Goal: Information Seeking & Learning: Learn about a topic

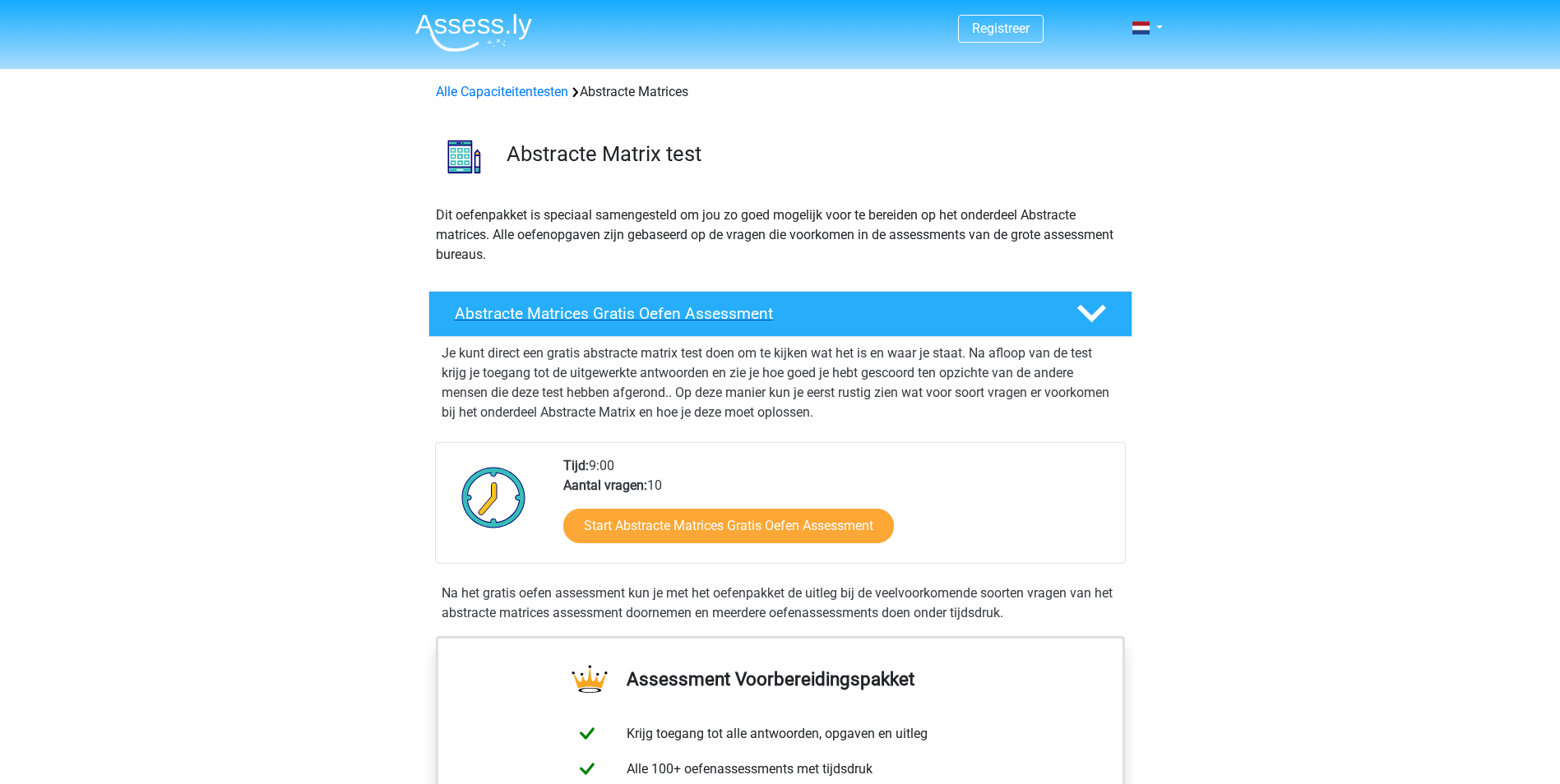
click at [641, 311] on h4 "Abstracte Matrices Gratis Oefen Assessment" at bounding box center [752, 313] width 595 height 19
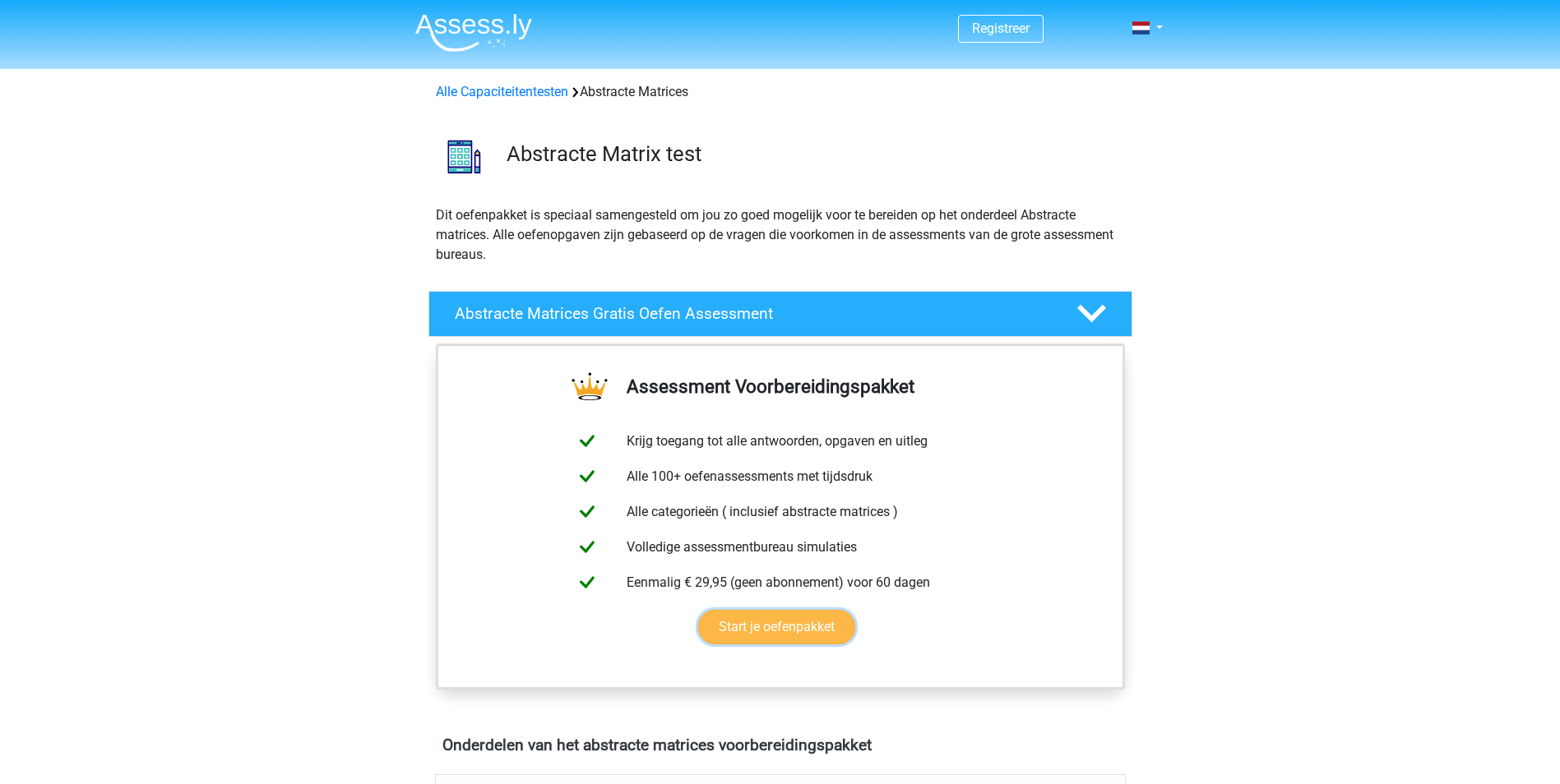
click at [777, 625] on link "Start je oefenpakket" at bounding box center [778, 627] width 157 height 35
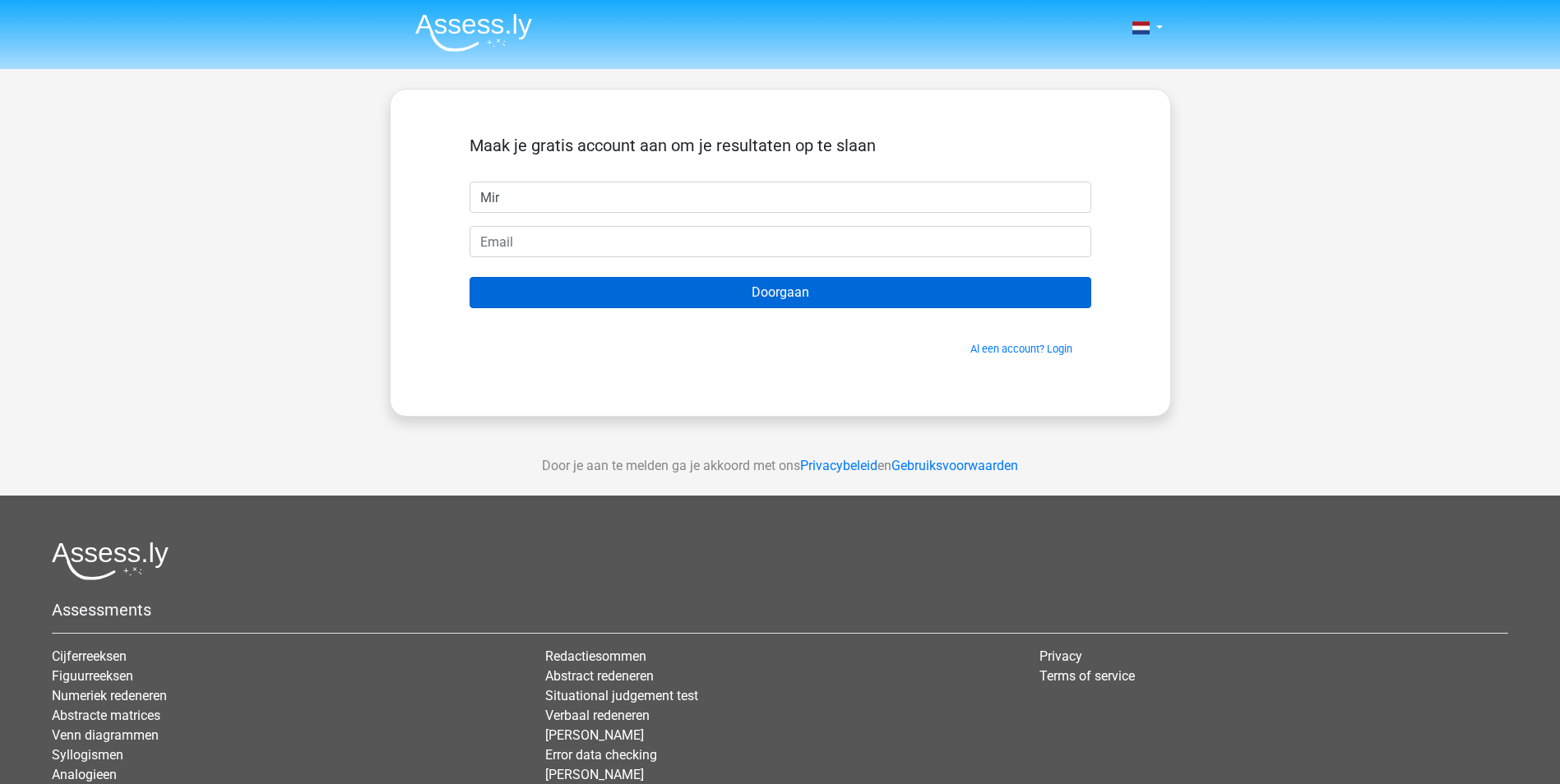
type input "[PERSON_NAME]"
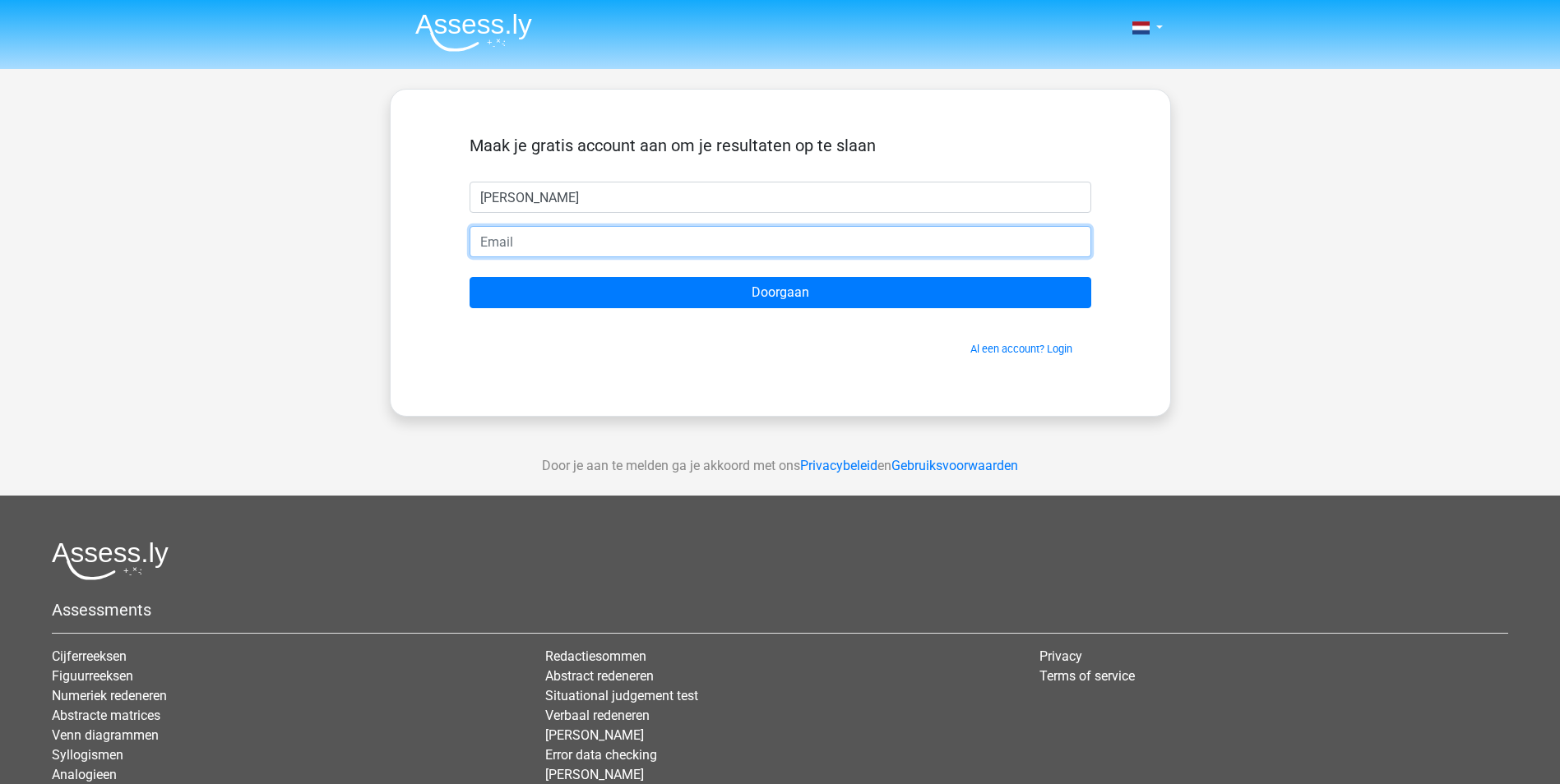
drag, startPoint x: 524, startPoint y: 245, endPoint x: 526, endPoint y: 255, distance: 10.2
click at [524, 245] on input "email" at bounding box center [780, 241] width 622 height 31
type input "[EMAIL_ADDRESS][DOMAIN_NAME]"
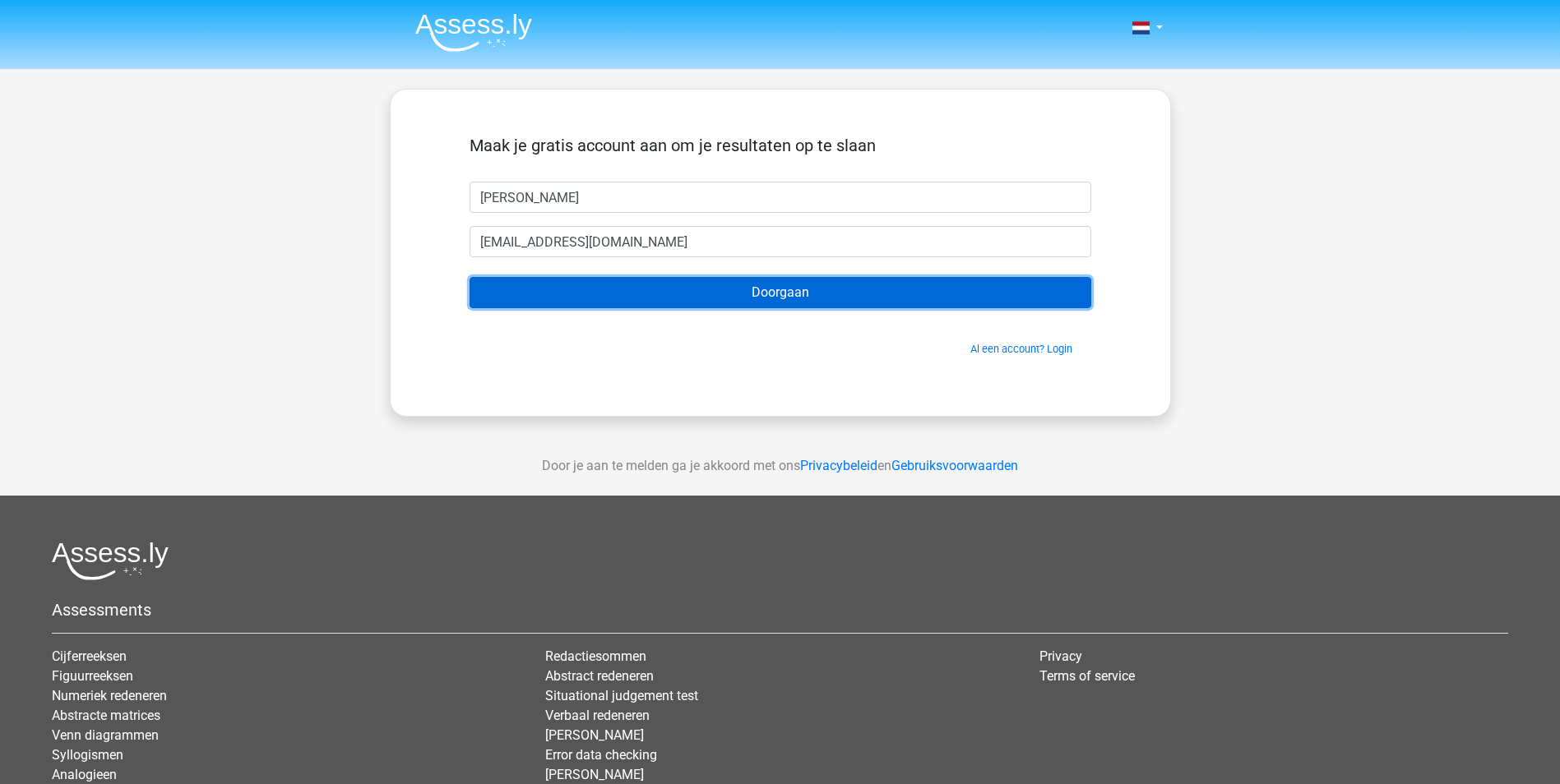
click at [773, 286] on input "Doorgaan" at bounding box center [780, 292] width 622 height 31
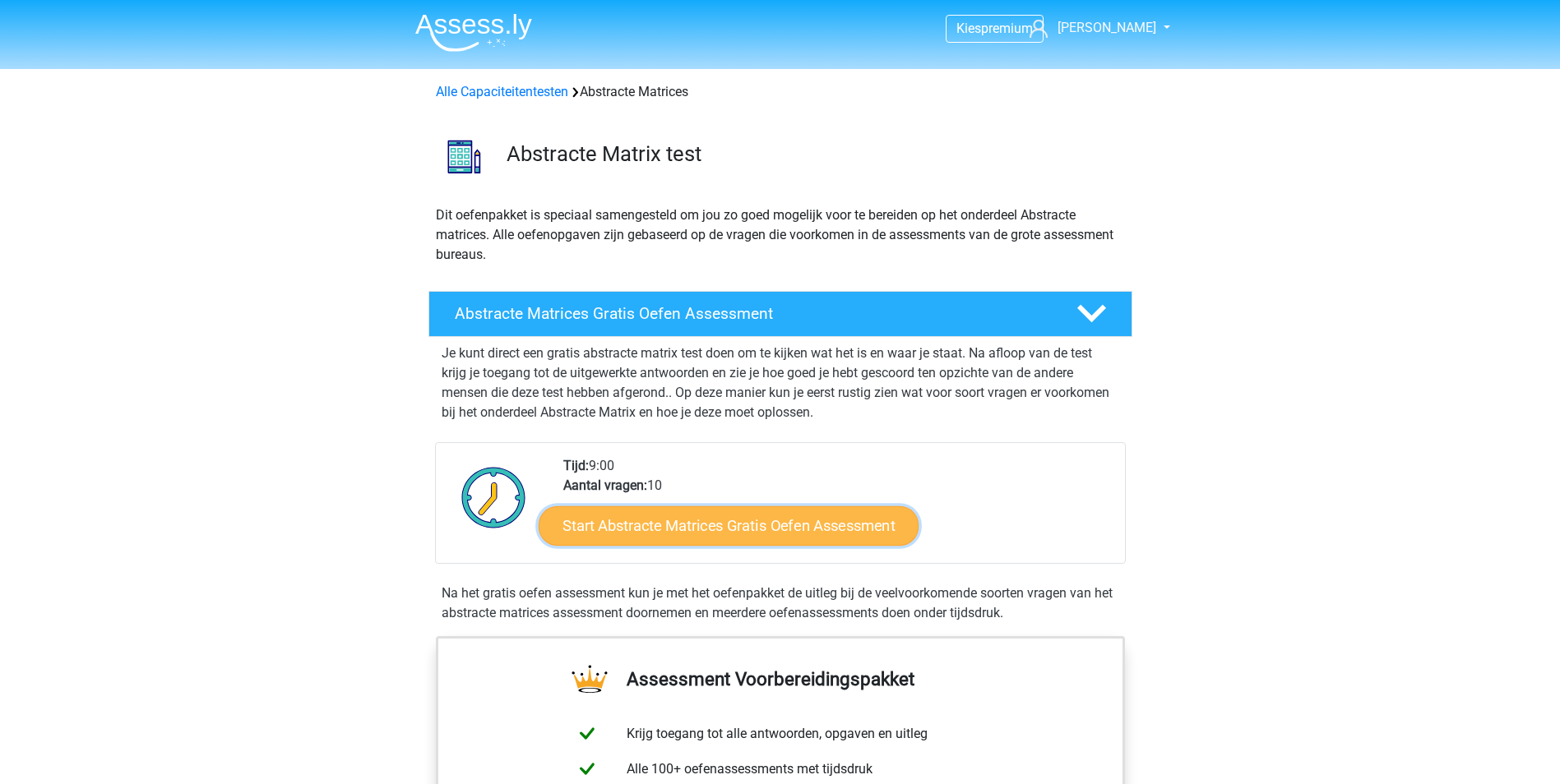
click at [672, 524] on link "Start Abstracte Matrices Gratis Oefen Assessment" at bounding box center [728, 525] width 380 height 40
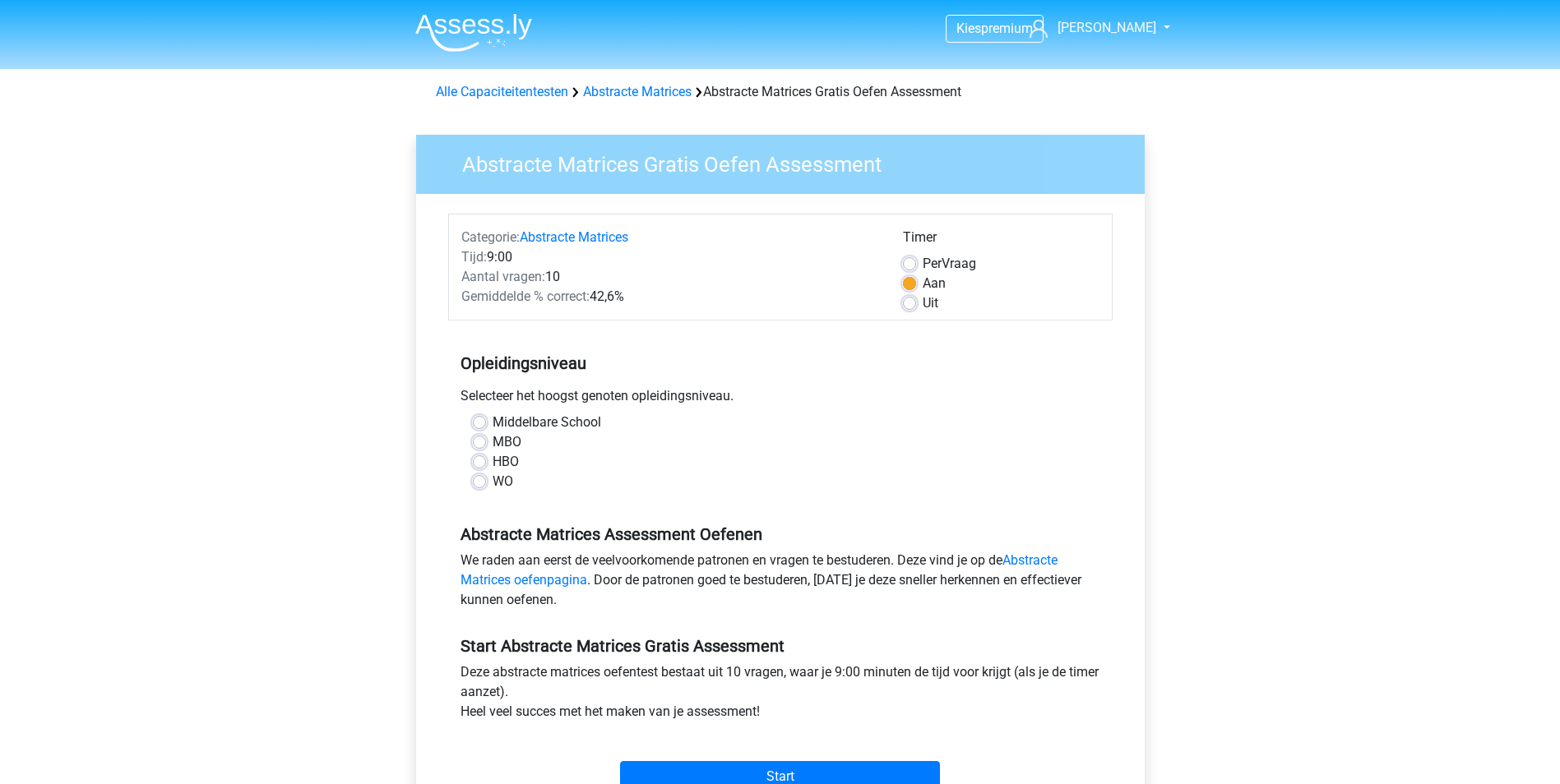
click at [492, 459] on label "HBO" at bounding box center [505, 462] width 26 height 20
click at [479, 459] on input "HBO" at bounding box center [478, 460] width 13 height 17
radio input "true"
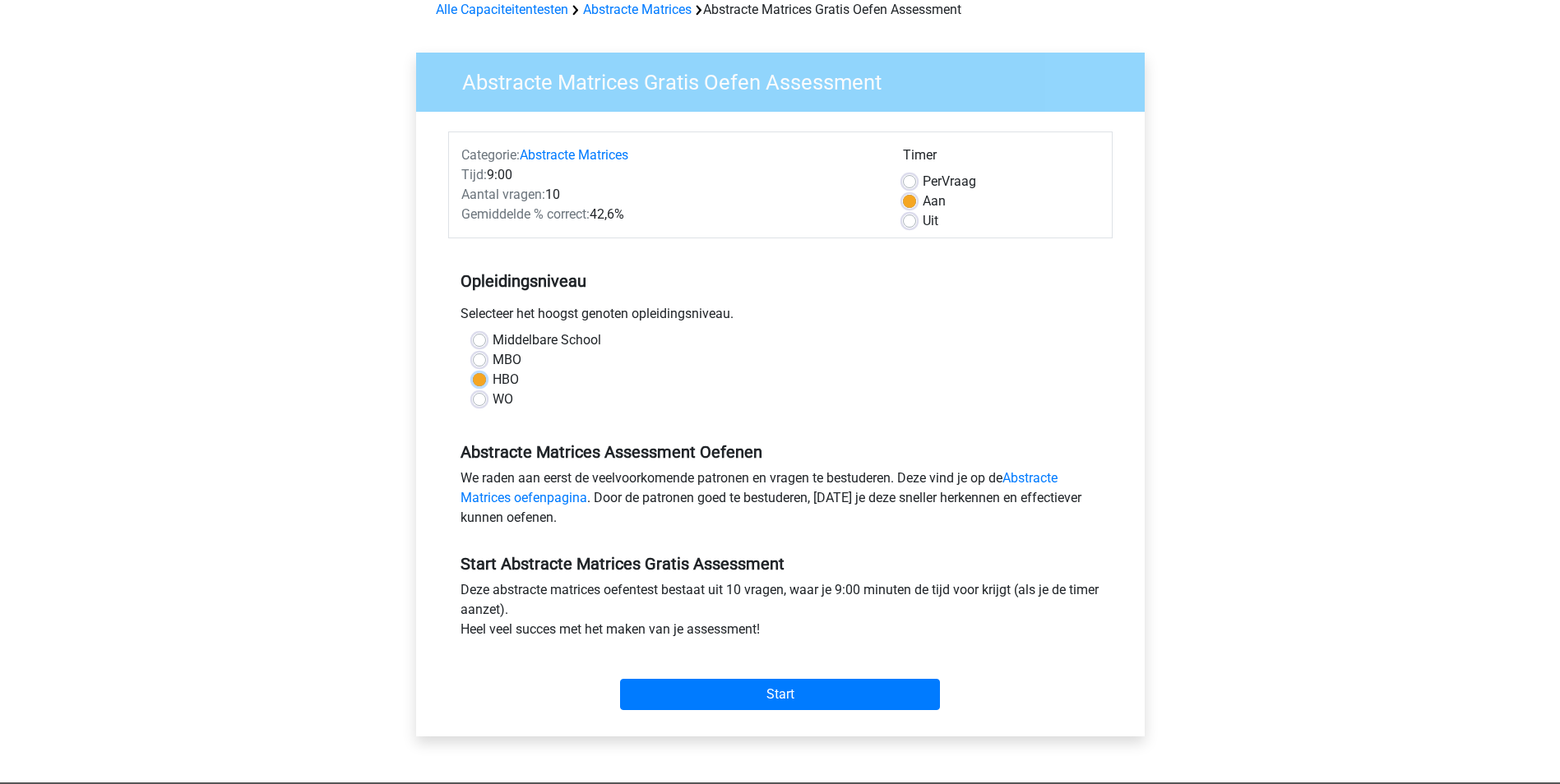
scroll to position [164, 0]
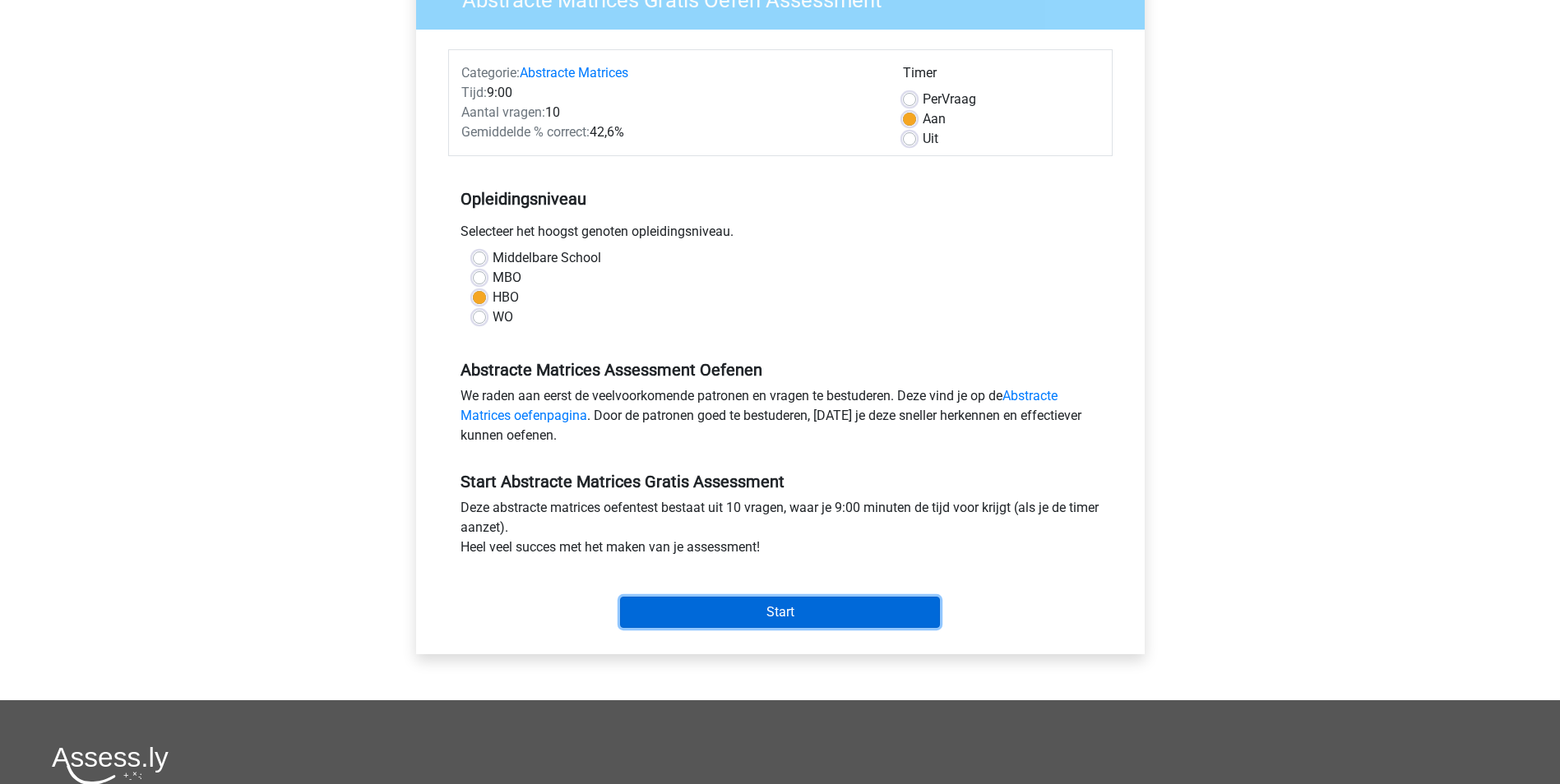
click at [774, 610] on input "Start" at bounding box center [780, 612] width 320 height 31
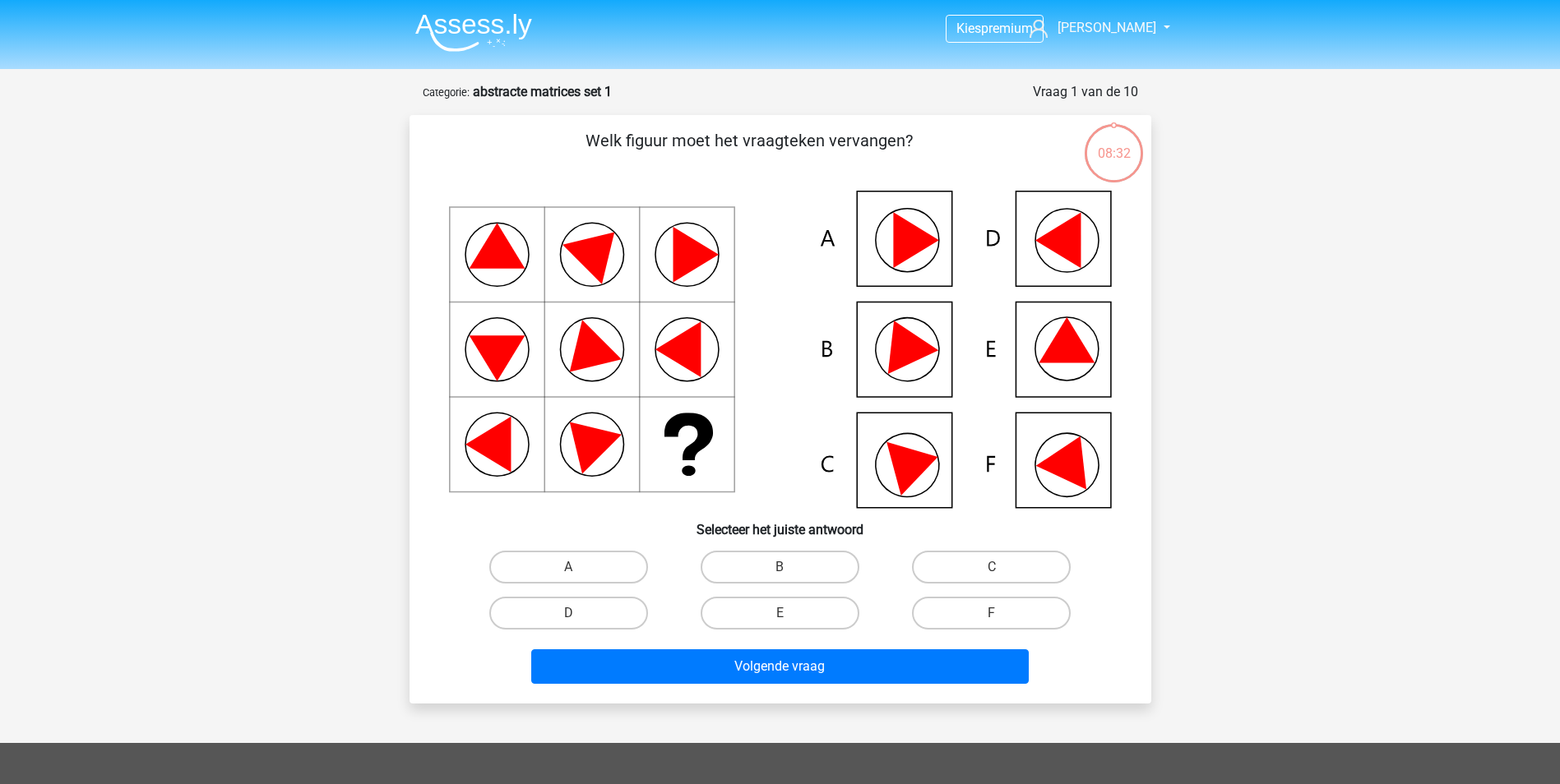
click at [901, 240] on icon at bounding box center [915, 240] width 45 height 56
click at [580, 561] on label "A" at bounding box center [568, 567] width 158 height 33
click at [579, 567] on input "A" at bounding box center [573, 572] width 11 height 11
radio input "true"
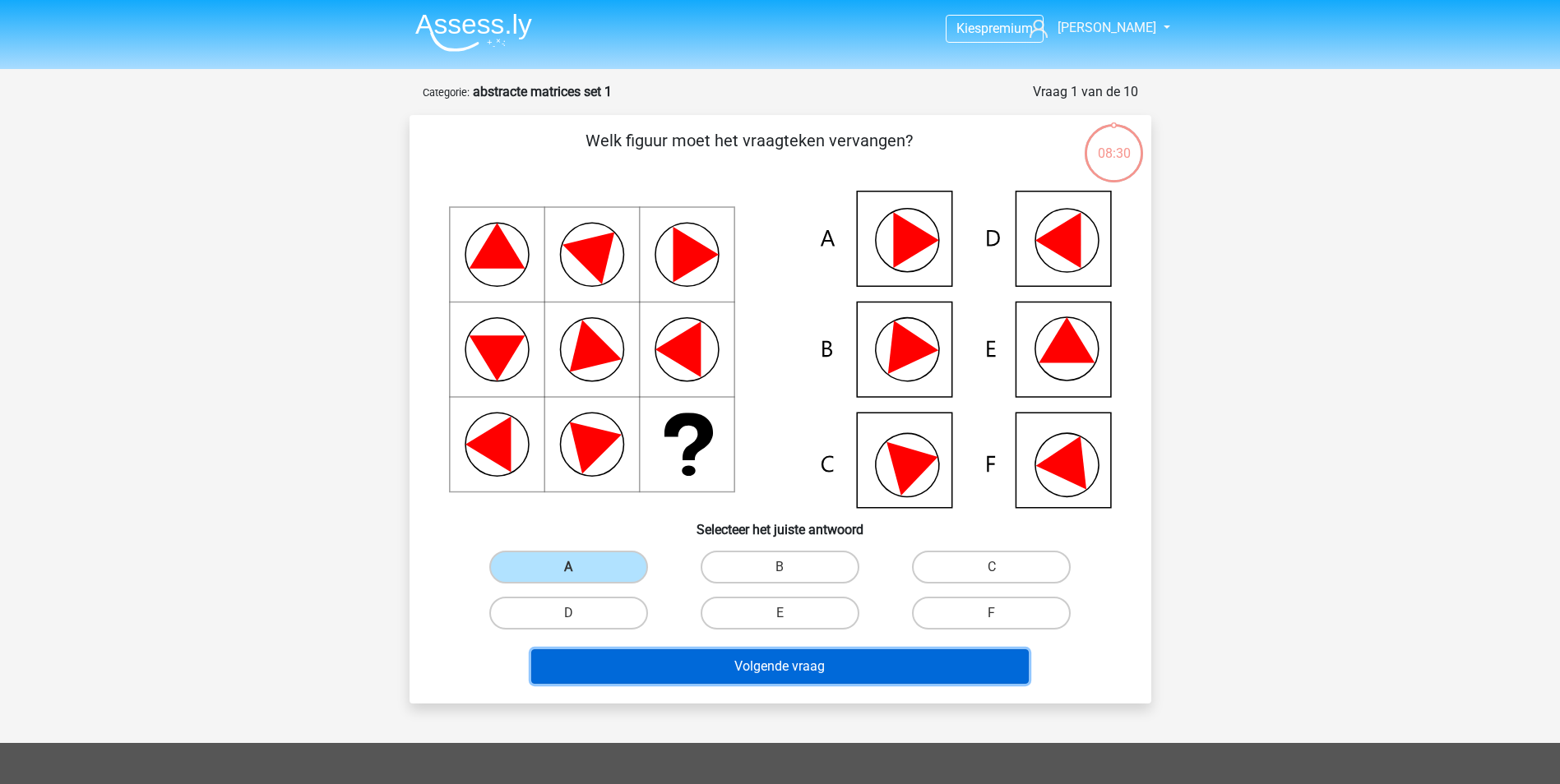
click at [690, 662] on button "Volgende vraag" at bounding box center [780, 666] width 497 height 35
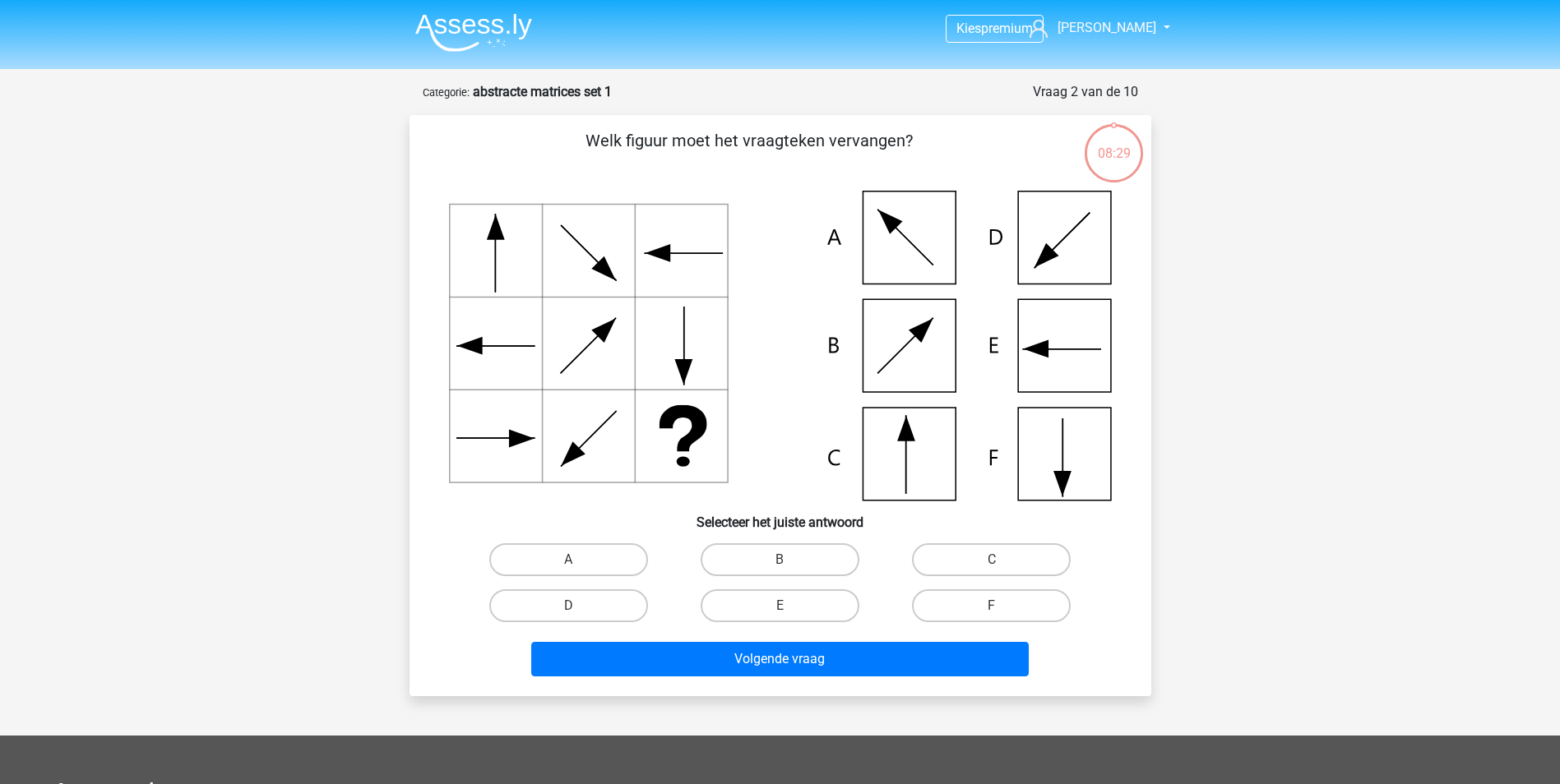
scroll to position [83, 0]
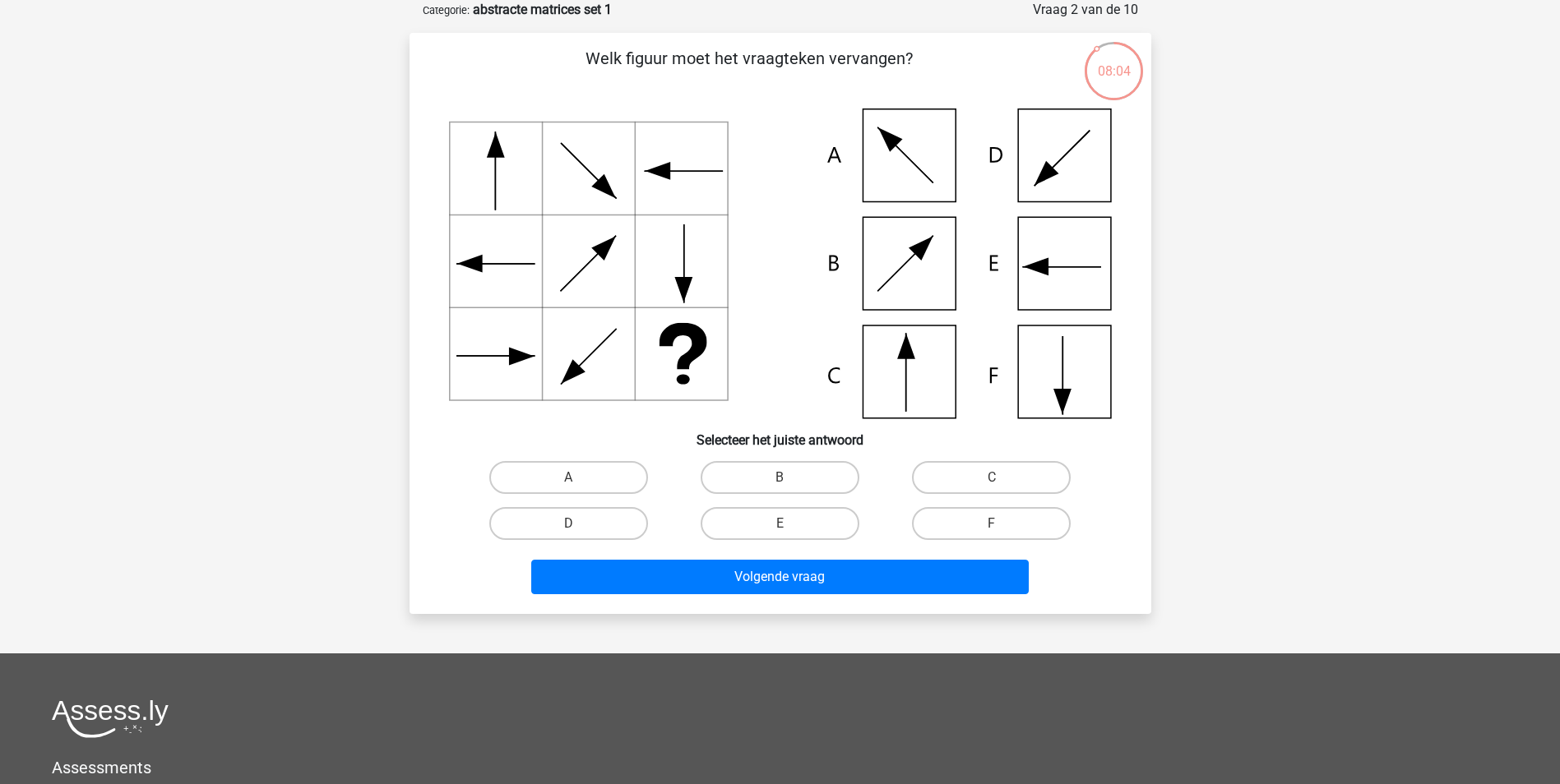
click at [896, 170] on icon at bounding box center [780, 263] width 663 height 310
click at [576, 469] on label "A" at bounding box center [568, 477] width 158 height 33
click at [576, 477] on input "A" at bounding box center [573, 482] width 11 height 11
radio input "true"
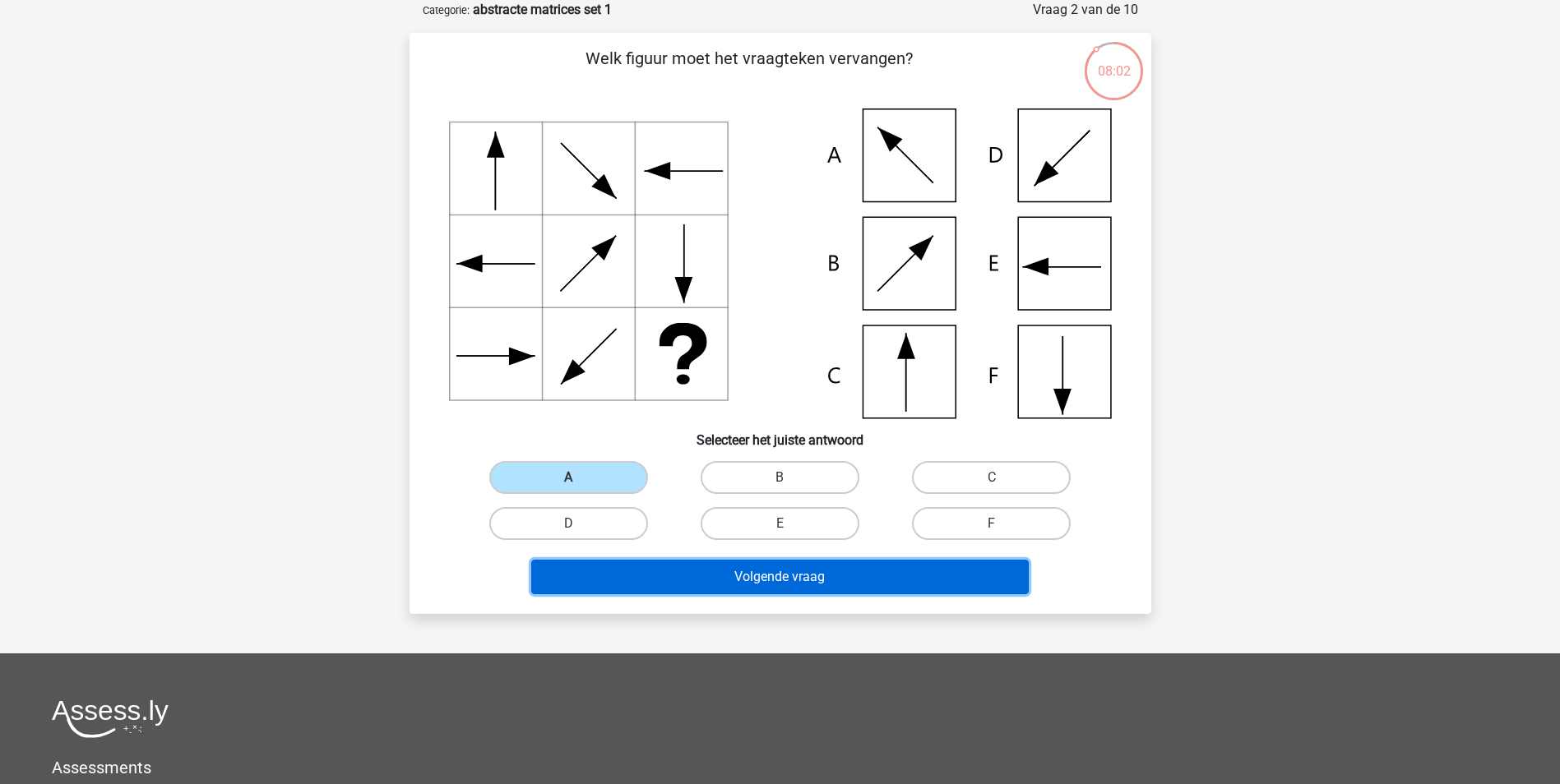
click at [741, 570] on button "Volgende vraag" at bounding box center [780, 577] width 497 height 35
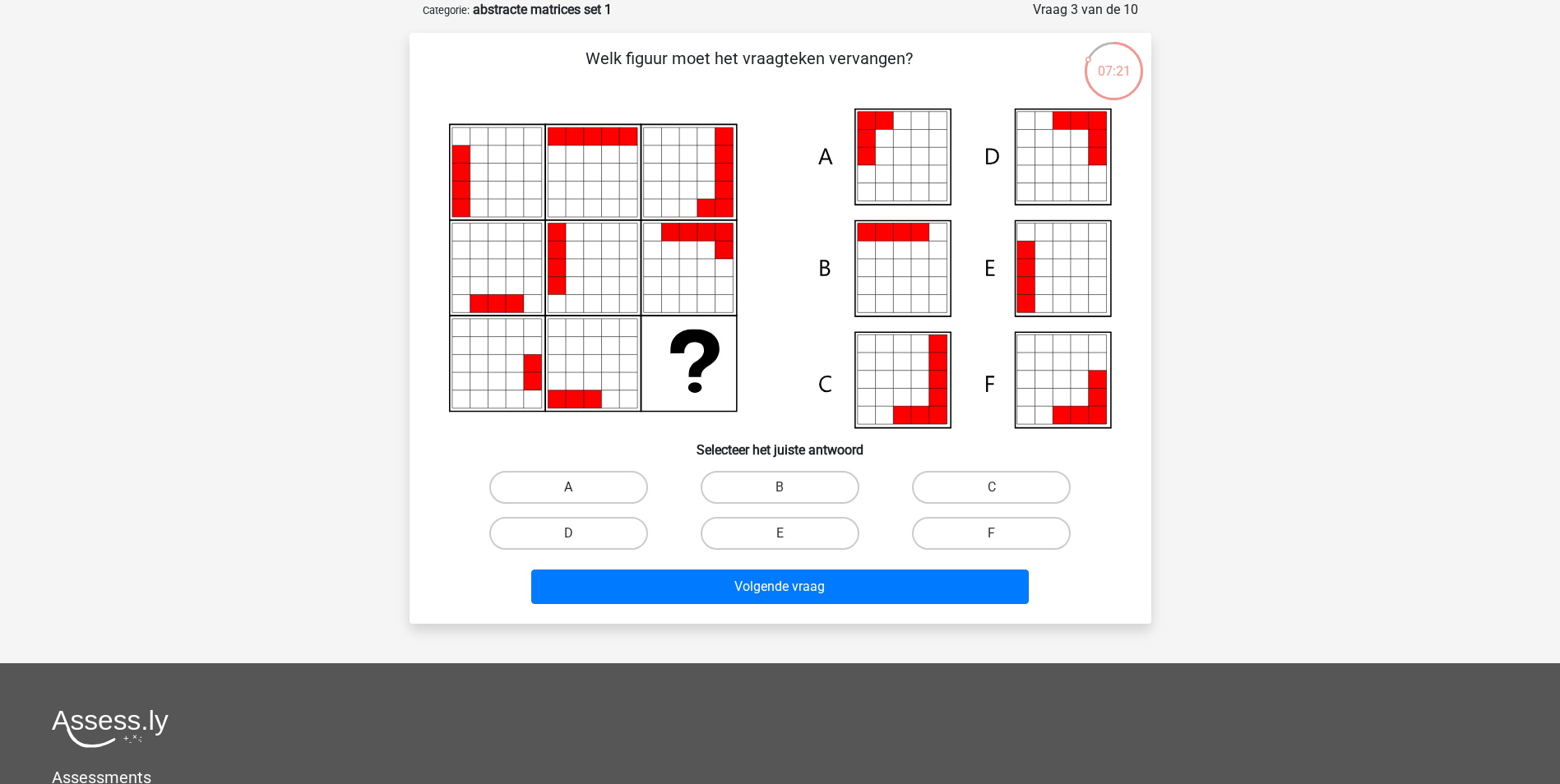
click at [600, 486] on label "A" at bounding box center [568, 487] width 158 height 33
click at [579, 487] on input "A" at bounding box center [573, 492] width 11 height 11
radio input "true"
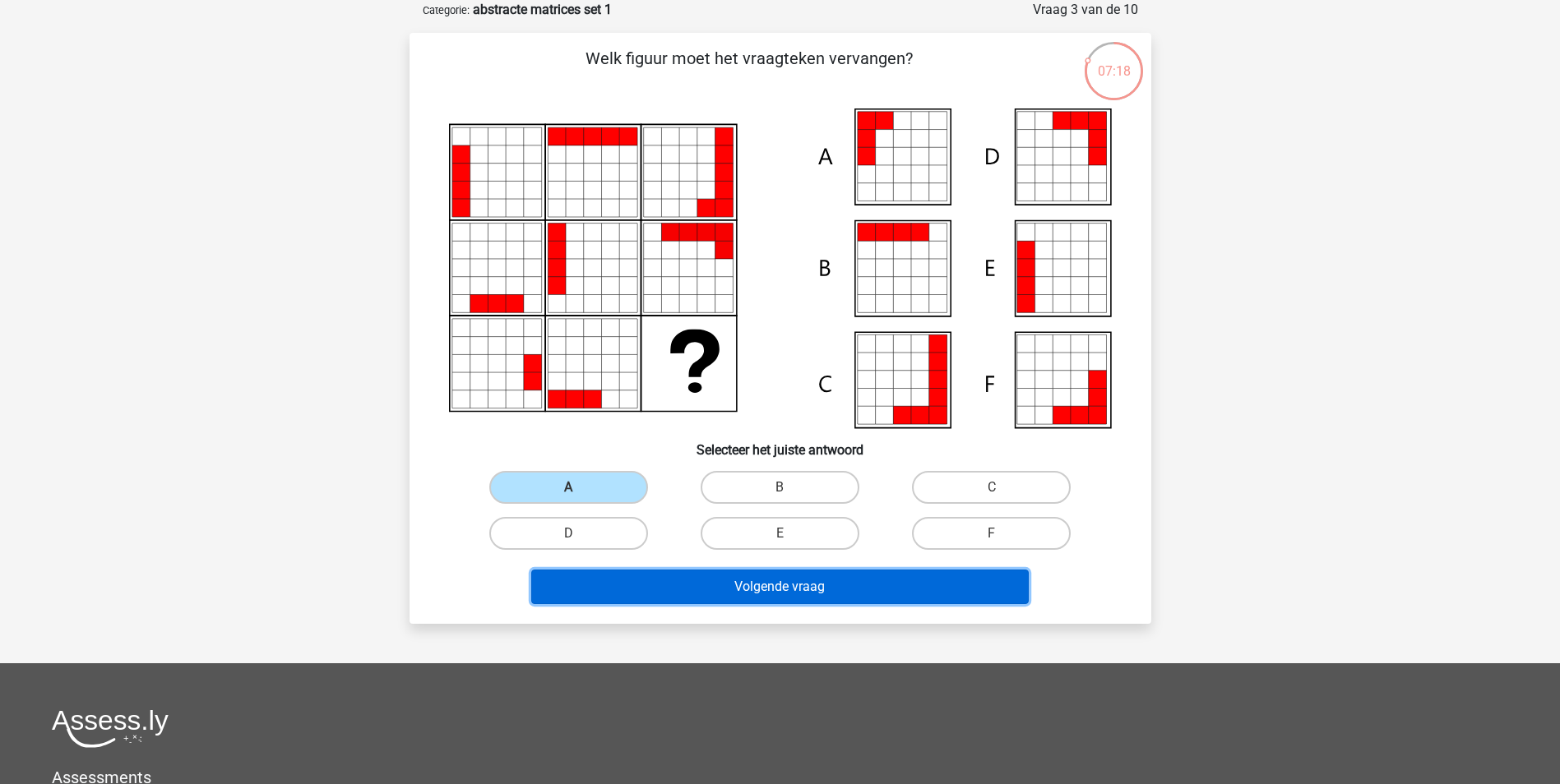
click at [769, 589] on button "Volgende vraag" at bounding box center [780, 587] width 497 height 35
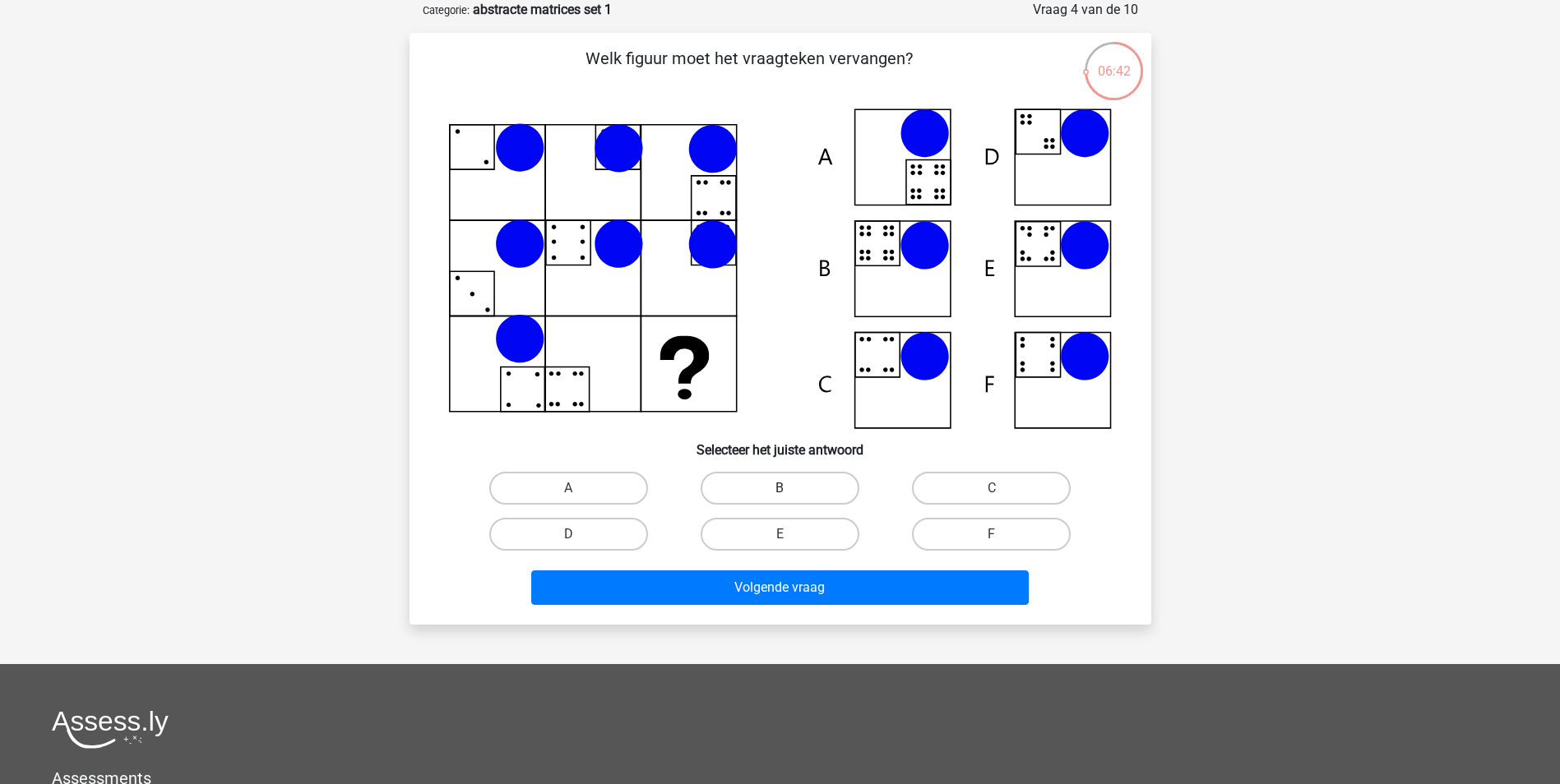
click at [772, 482] on label "B" at bounding box center [780, 488] width 158 height 33
click at [780, 488] on input "B" at bounding box center [784, 493] width 11 height 11
radio input "true"
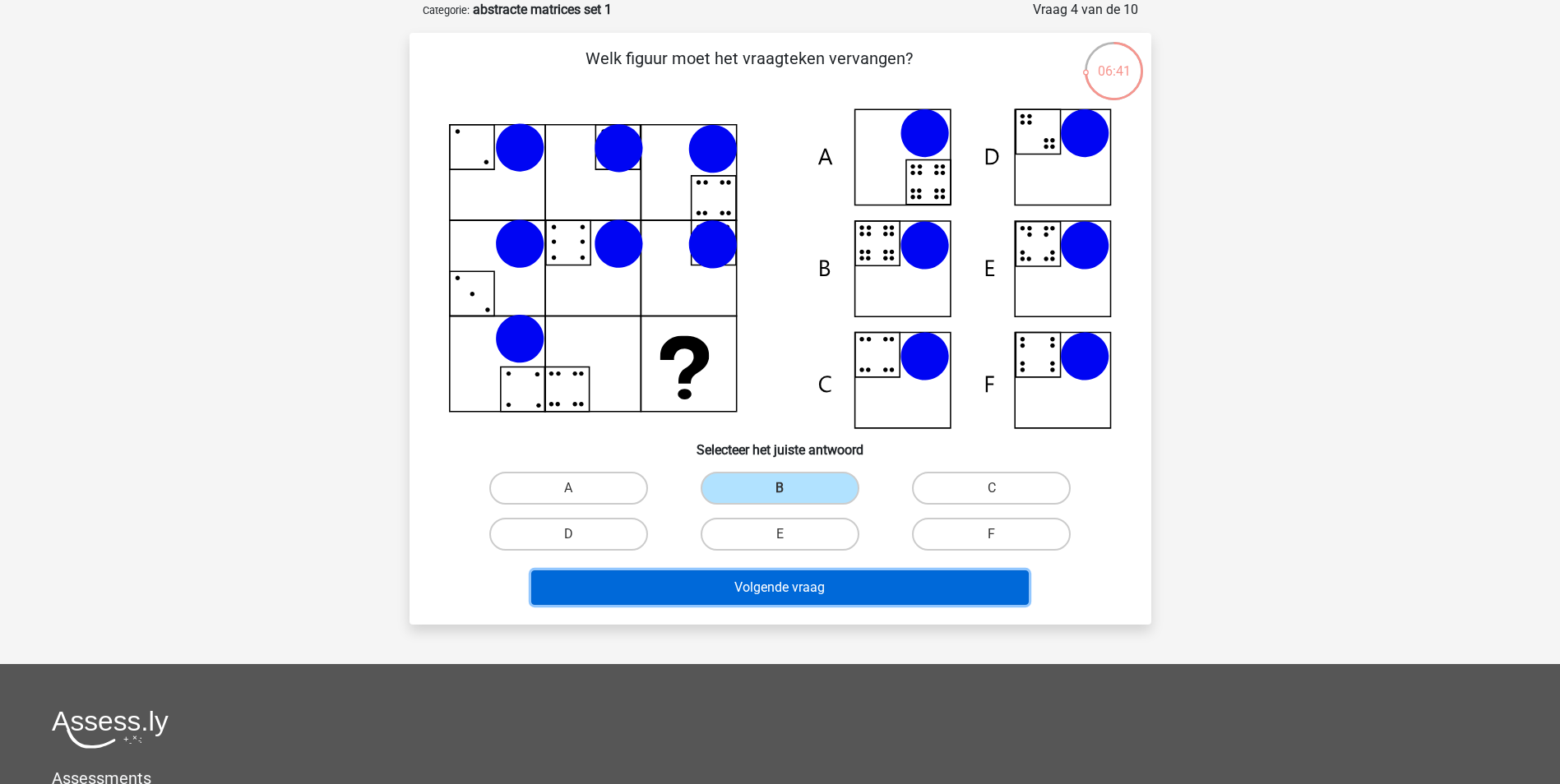
click at [793, 583] on button "Volgende vraag" at bounding box center [780, 588] width 497 height 35
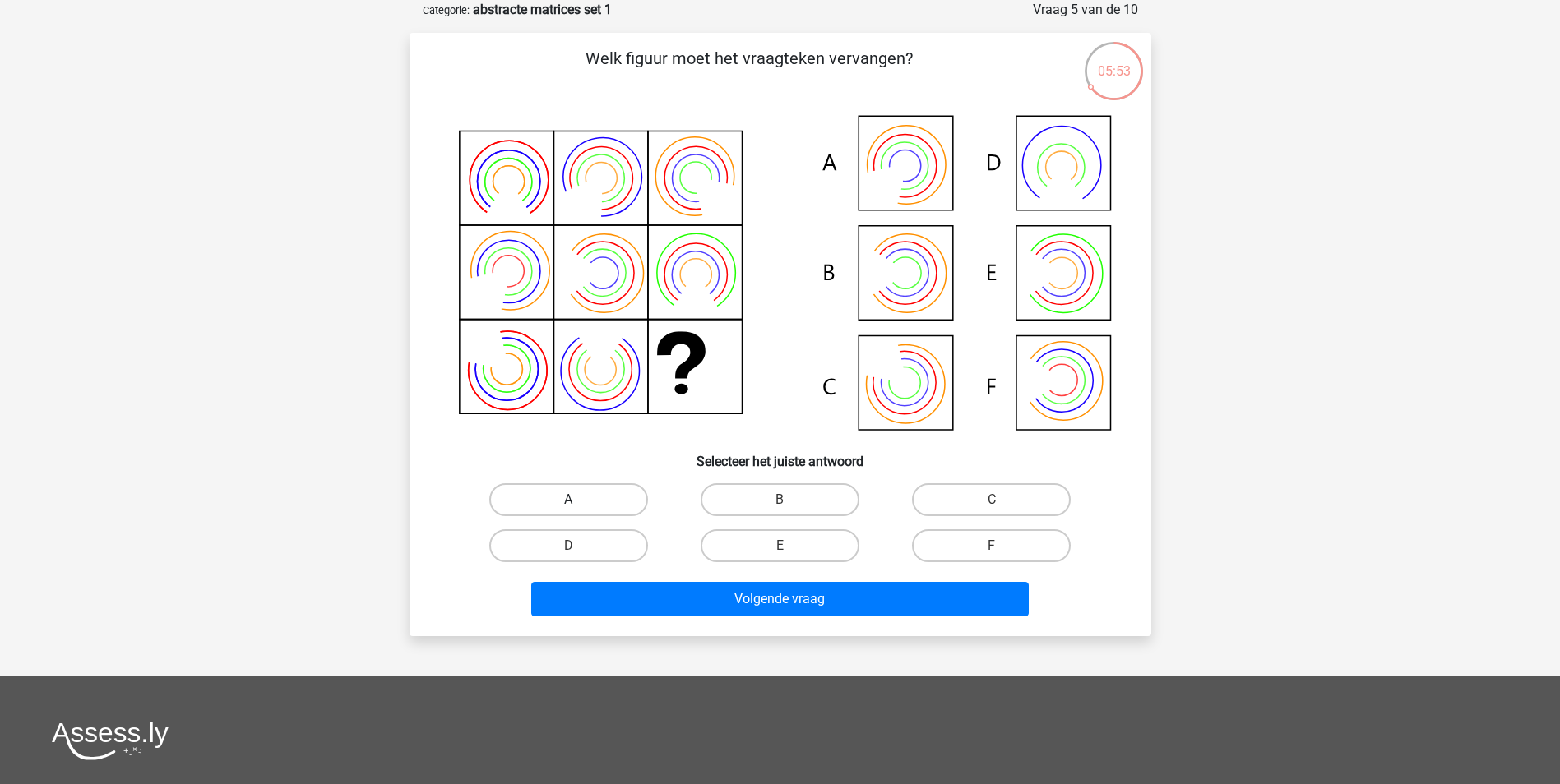
click at [606, 491] on label "A" at bounding box center [568, 499] width 158 height 33
click at [579, 500] on input "A" at bounding box center [573, 505] width 11 height 11
radio input "true"
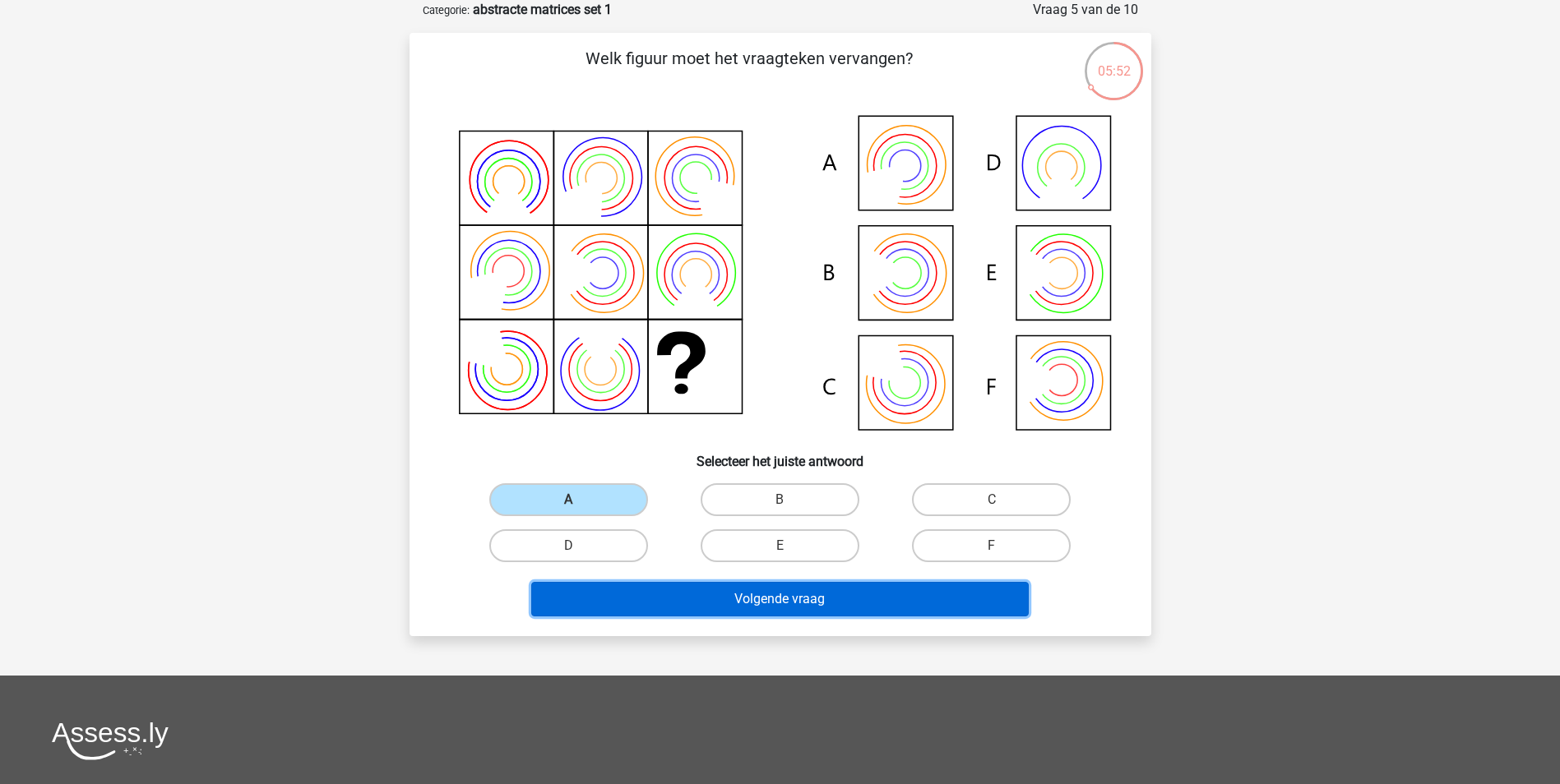
click at [757, 604] on button "Volgende vraag" at bounding box center [780, 599] width 497 height 35
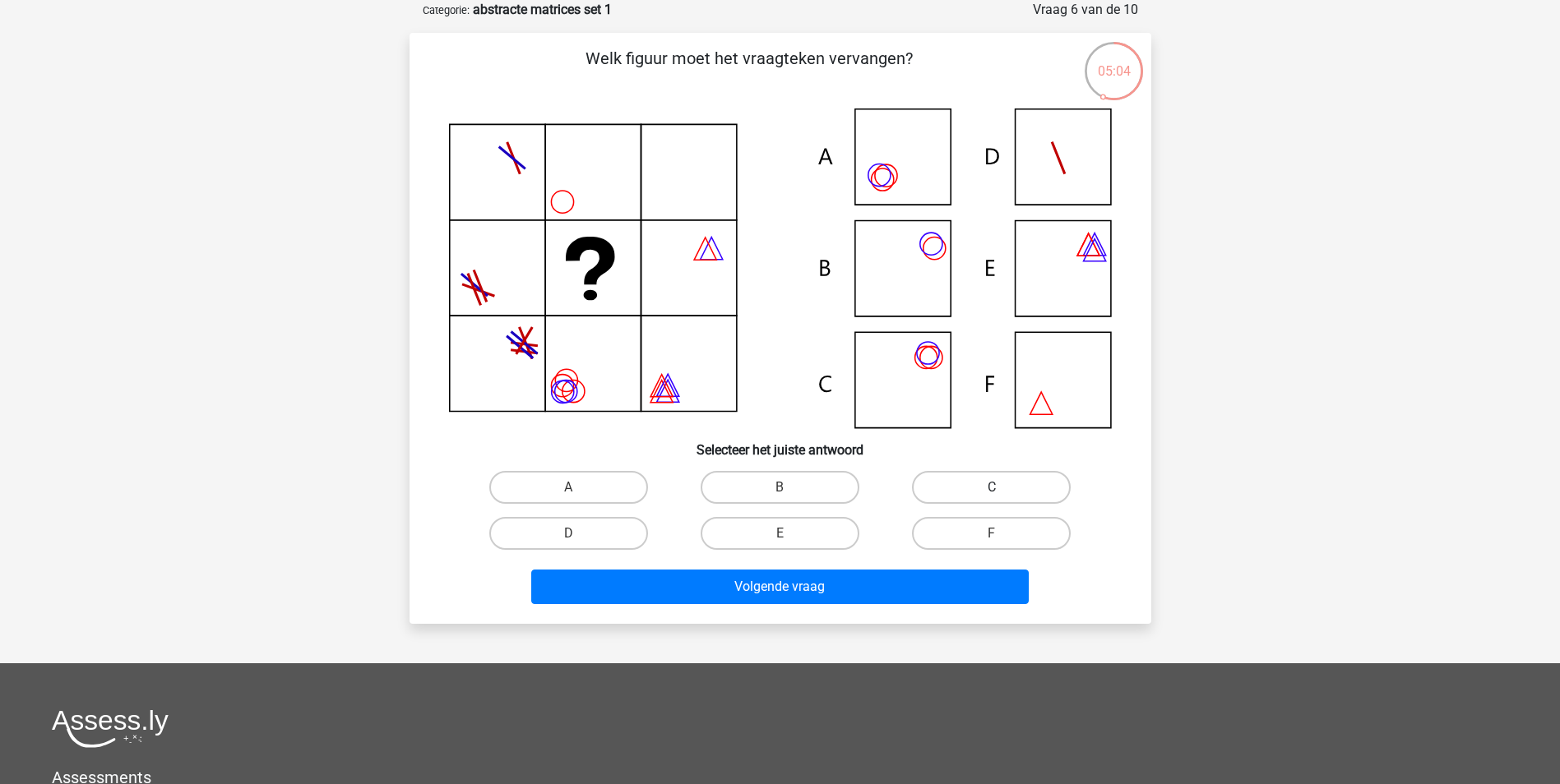
click at [970, 485] on label "C" at bounding box center [991, 487] width 158 height 33
click at [992, 487] on input "C" at bounding box center [997, 492] width 11 height 11
radio input "true"
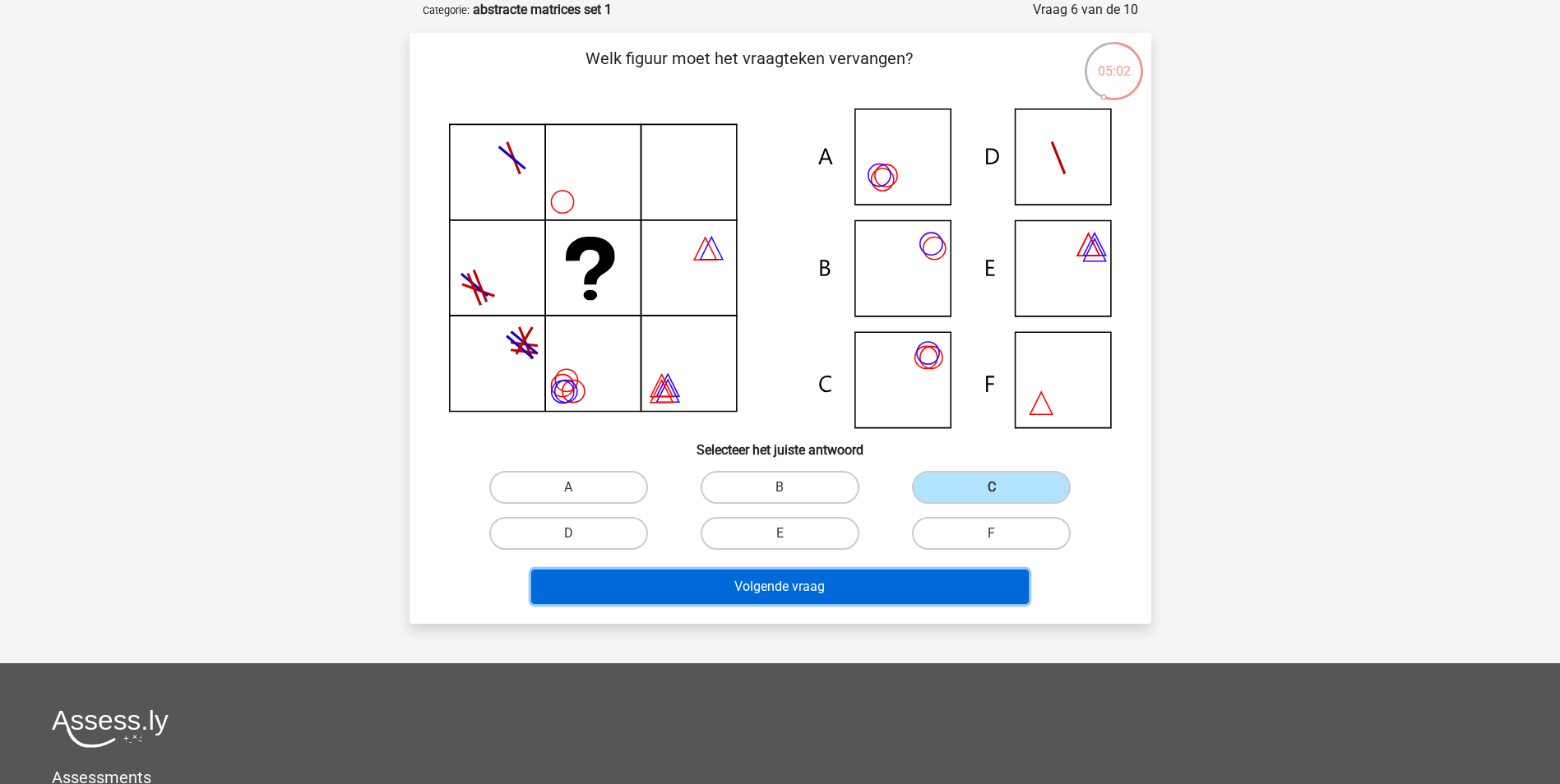
click at [759, 589] on button "Volgende vraag" at bounding box center [780, 587] width 497 height 35
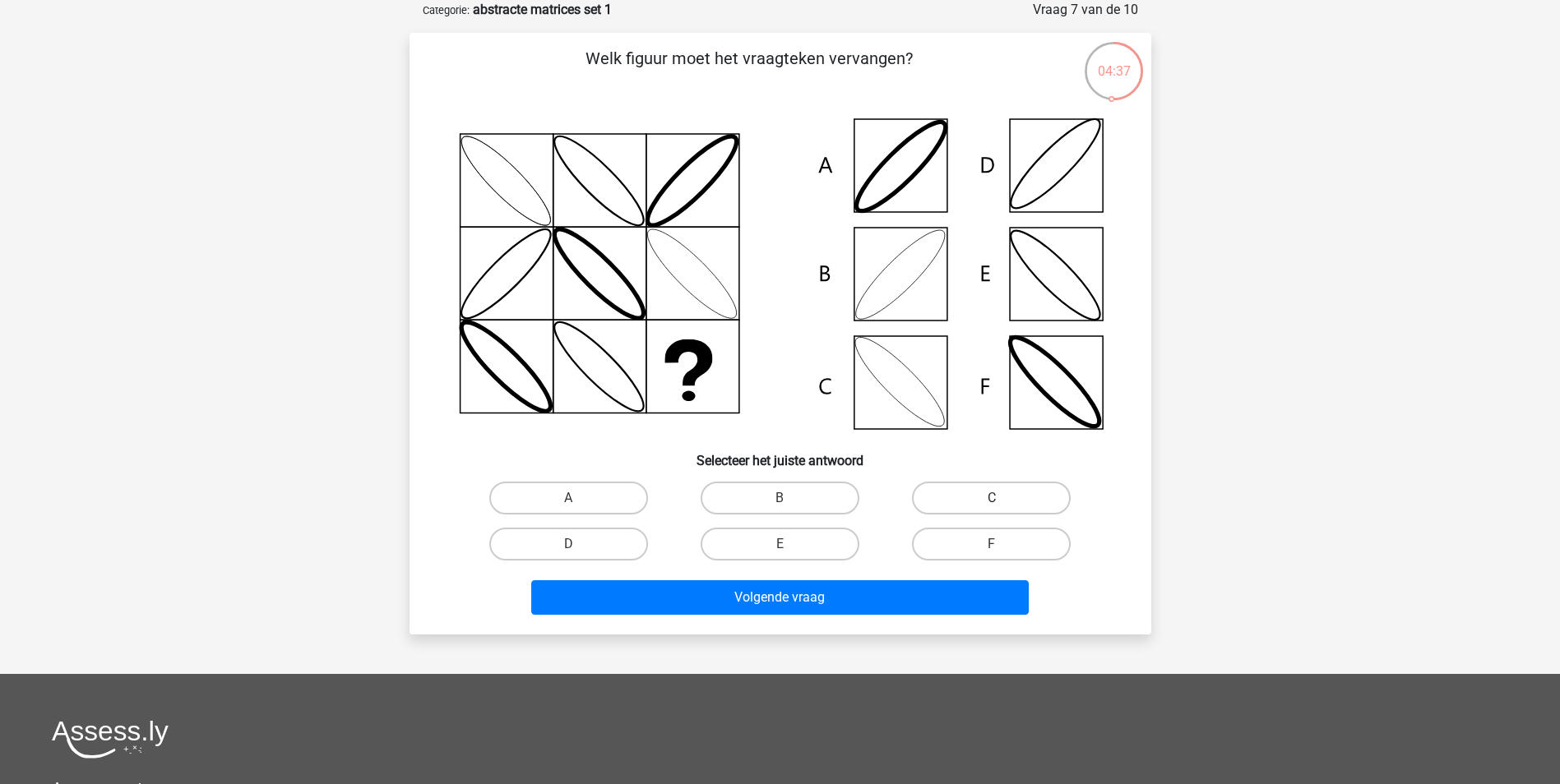
click at [981, 490] on label "C" at bounding box center [991, 498] width 158 height 33
click at [992, 498] on input "C" at bounding box center [997, 503] width 11 height 11
radio input "true"
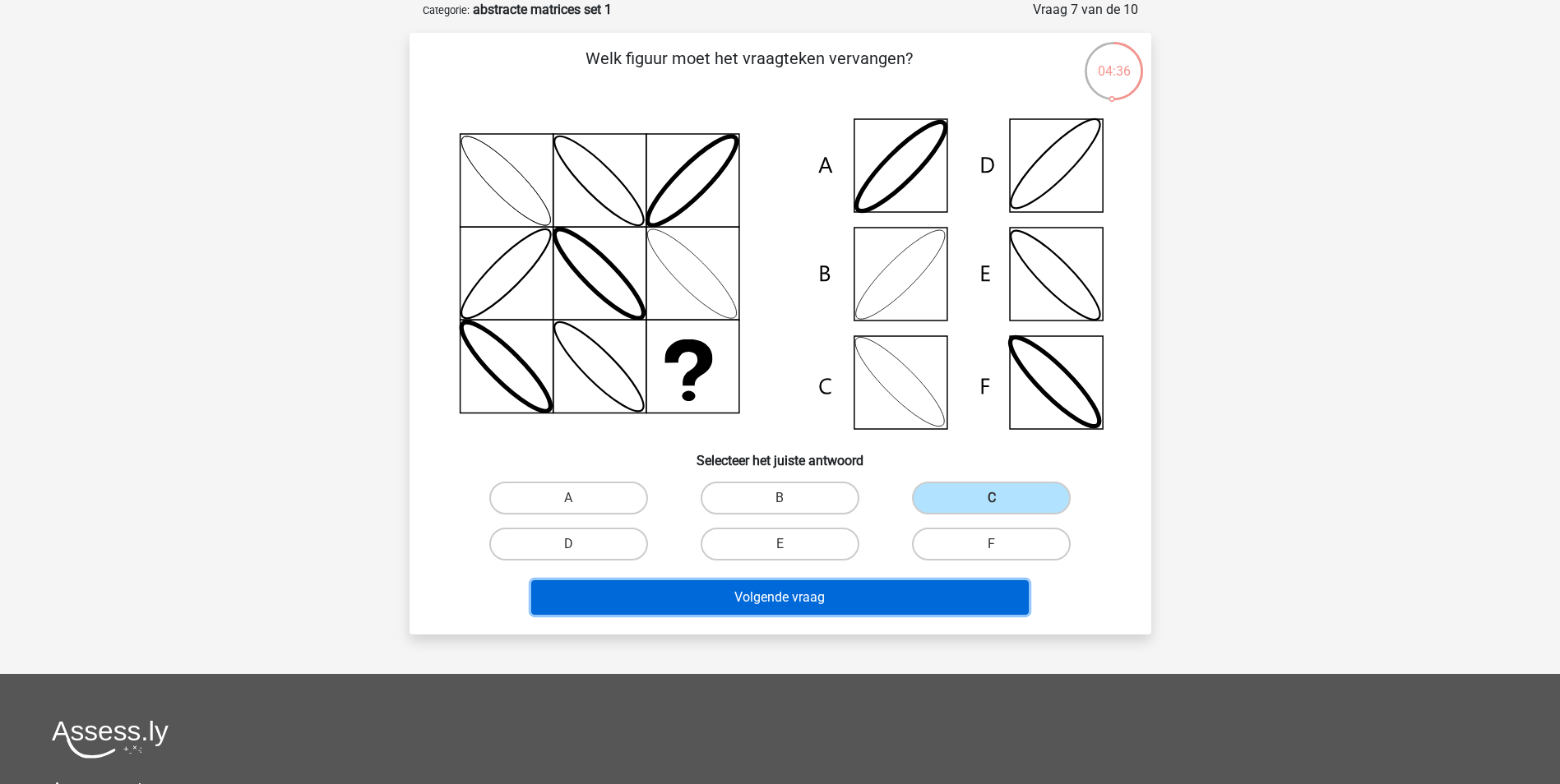
click at [802, 595] on button "Volgende vraag" at bounding box center [780, 598] width 497 height 35
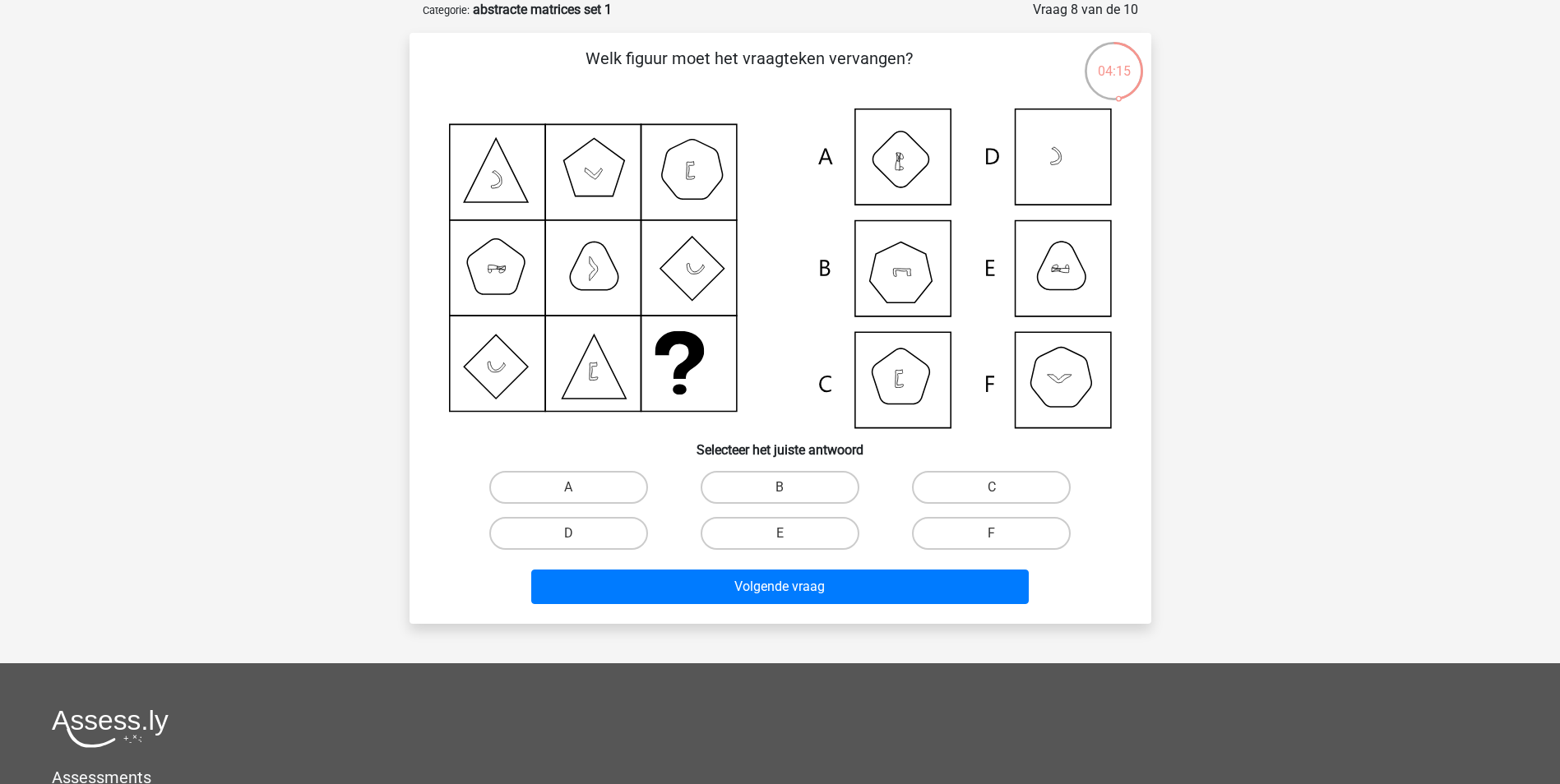
click at [1000, 534] on input "F" at bounding box center [997, 539] width 11 height 11
radio input "true"
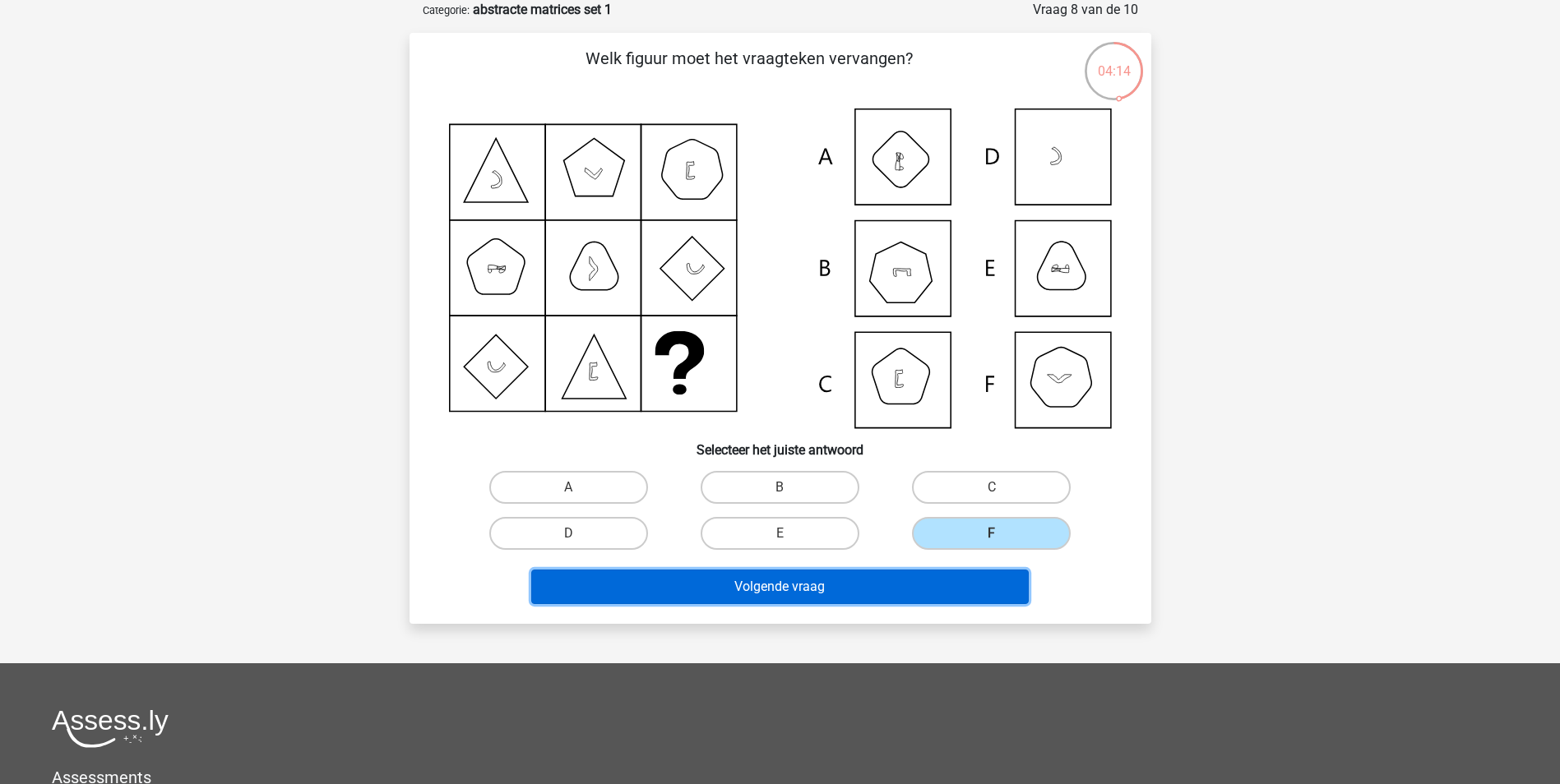
click at [824, 585] on button "Volgende vraag" at bounding box center [780, 587] width 497 height 35
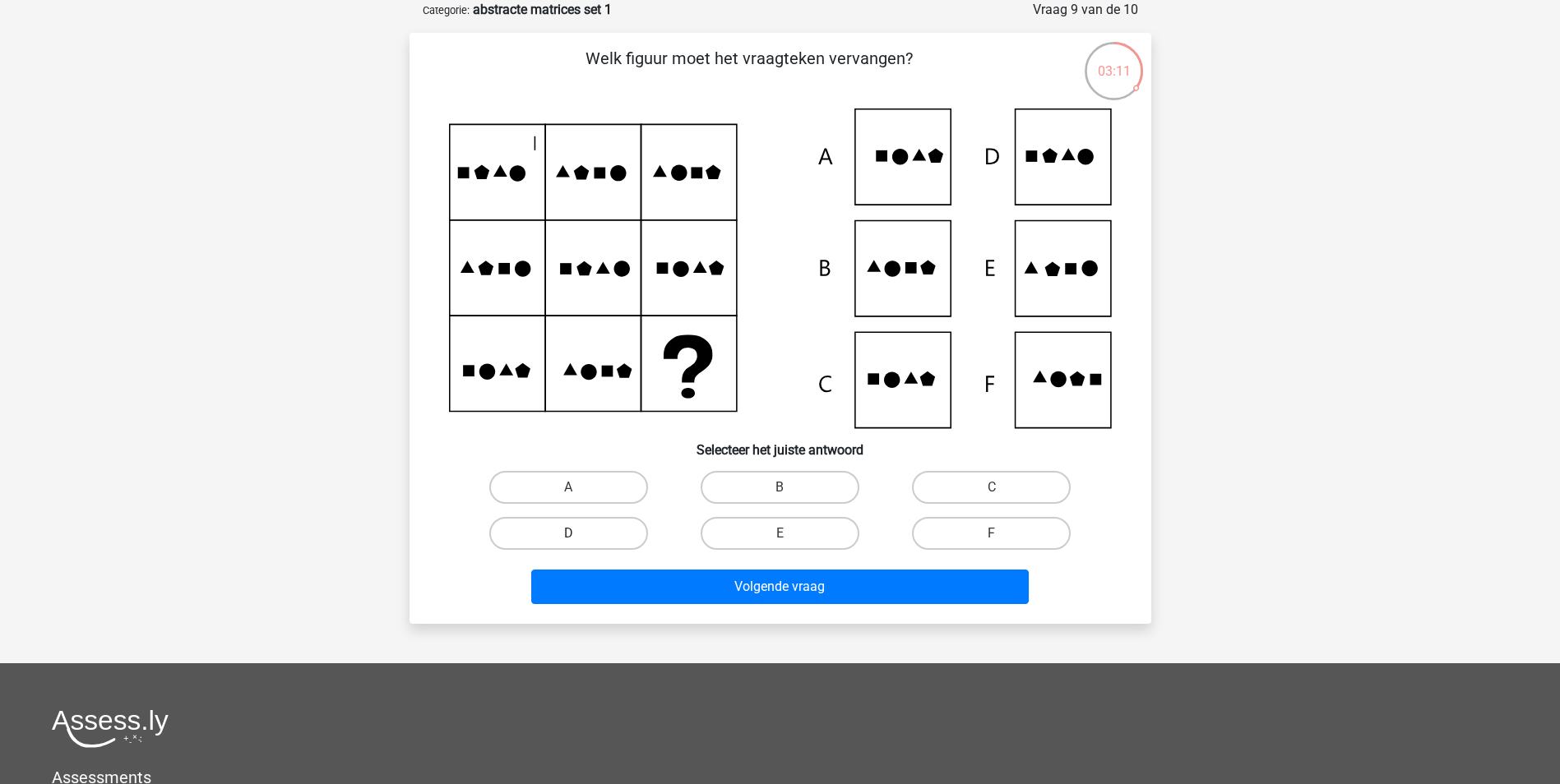
click at [590, 526] on label "D" at bounding box center [568, 533] width 158 height 33
click at [579, 534] on input "D" at bounding box center [573, 539] width 11 height 11
radio input "true"
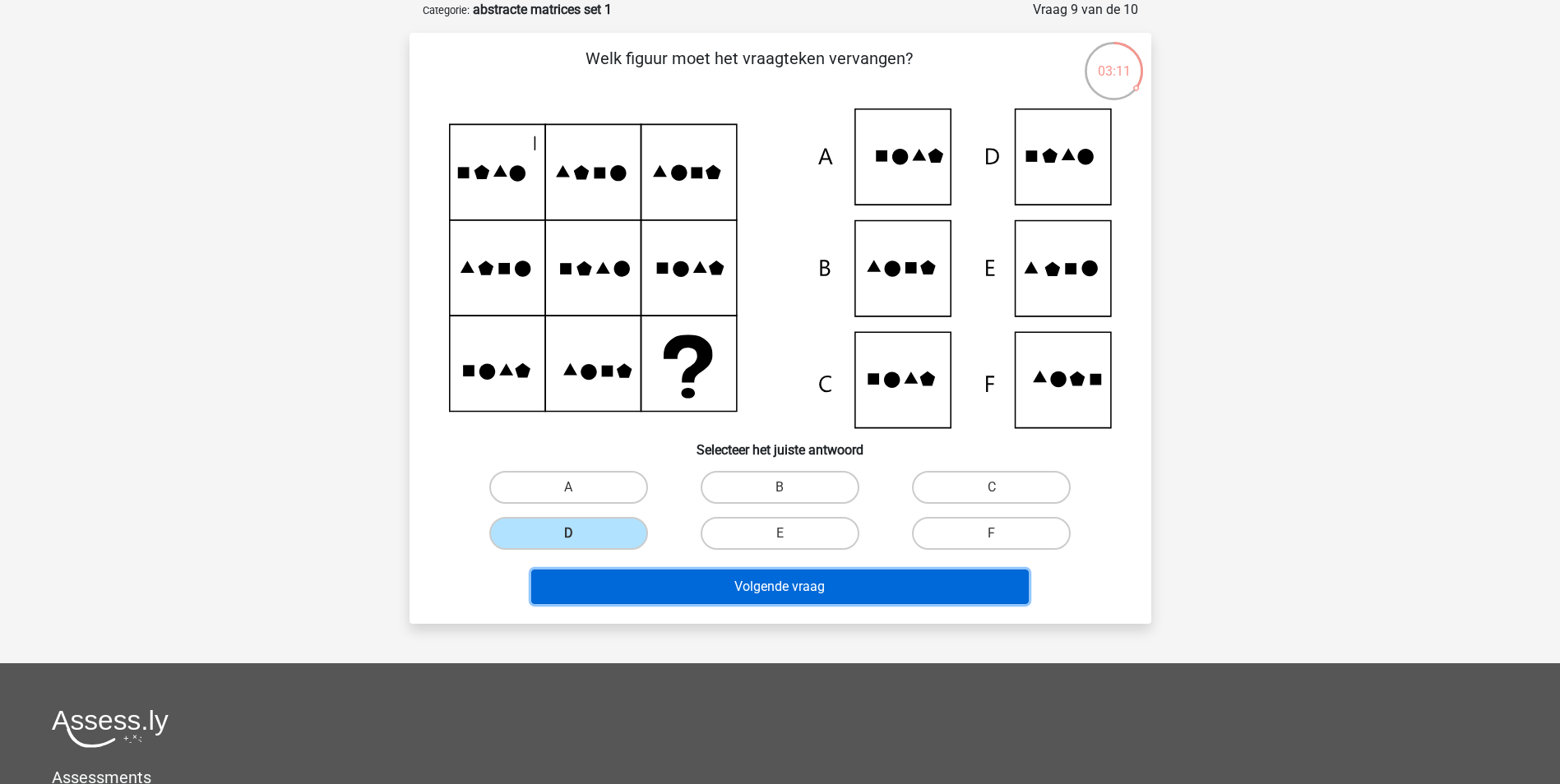
click at [716, 591] on button "Volgende vraag" at bounding box center [780, 587] width 497 height 35
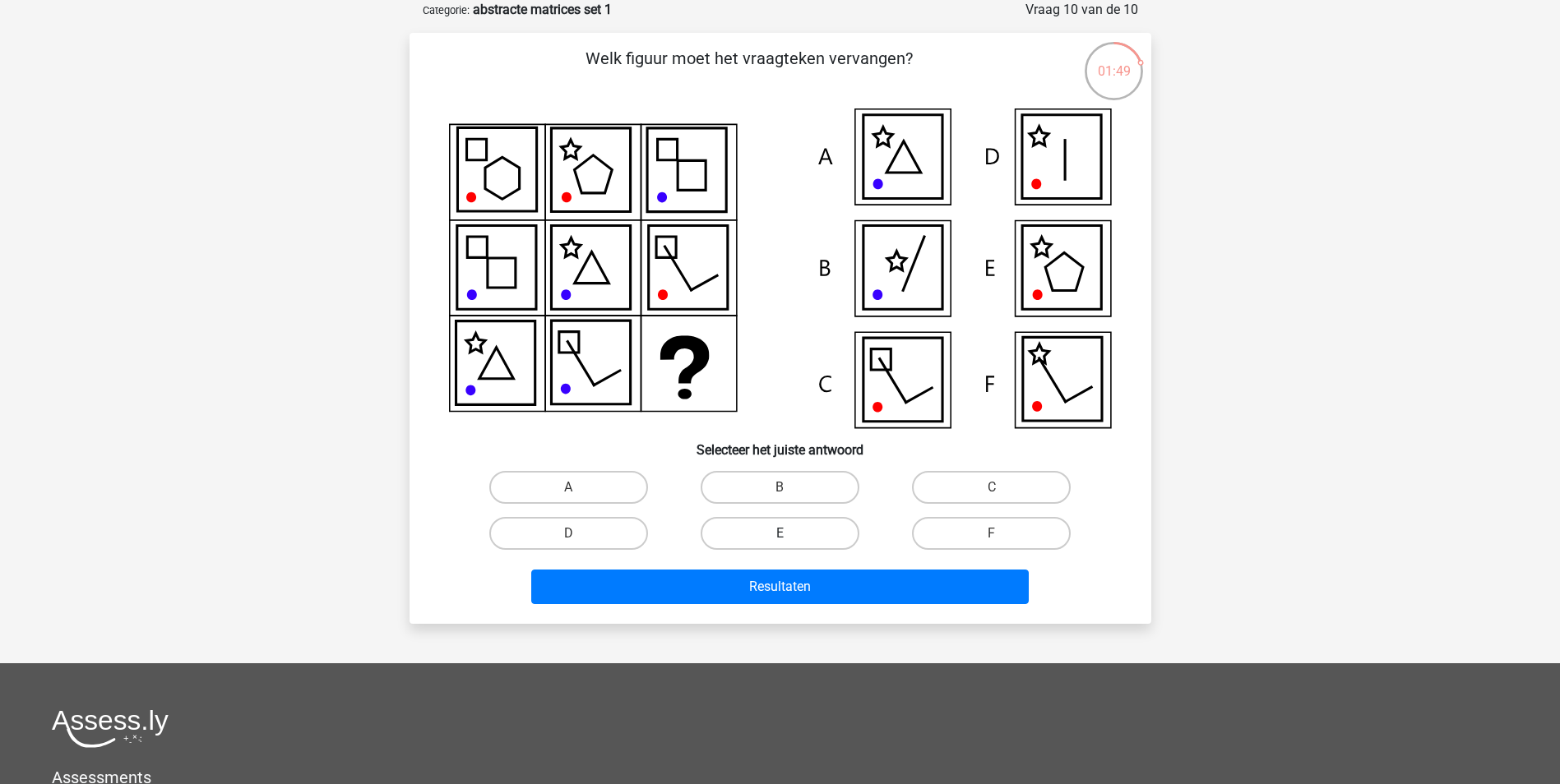
click at [799, 531] on label "E" at bounding box center [780, 533] width 158 height 33
click at [790, 534] on input "E" at bounding box center [784, 539] width 11 height 11
radio input "true"
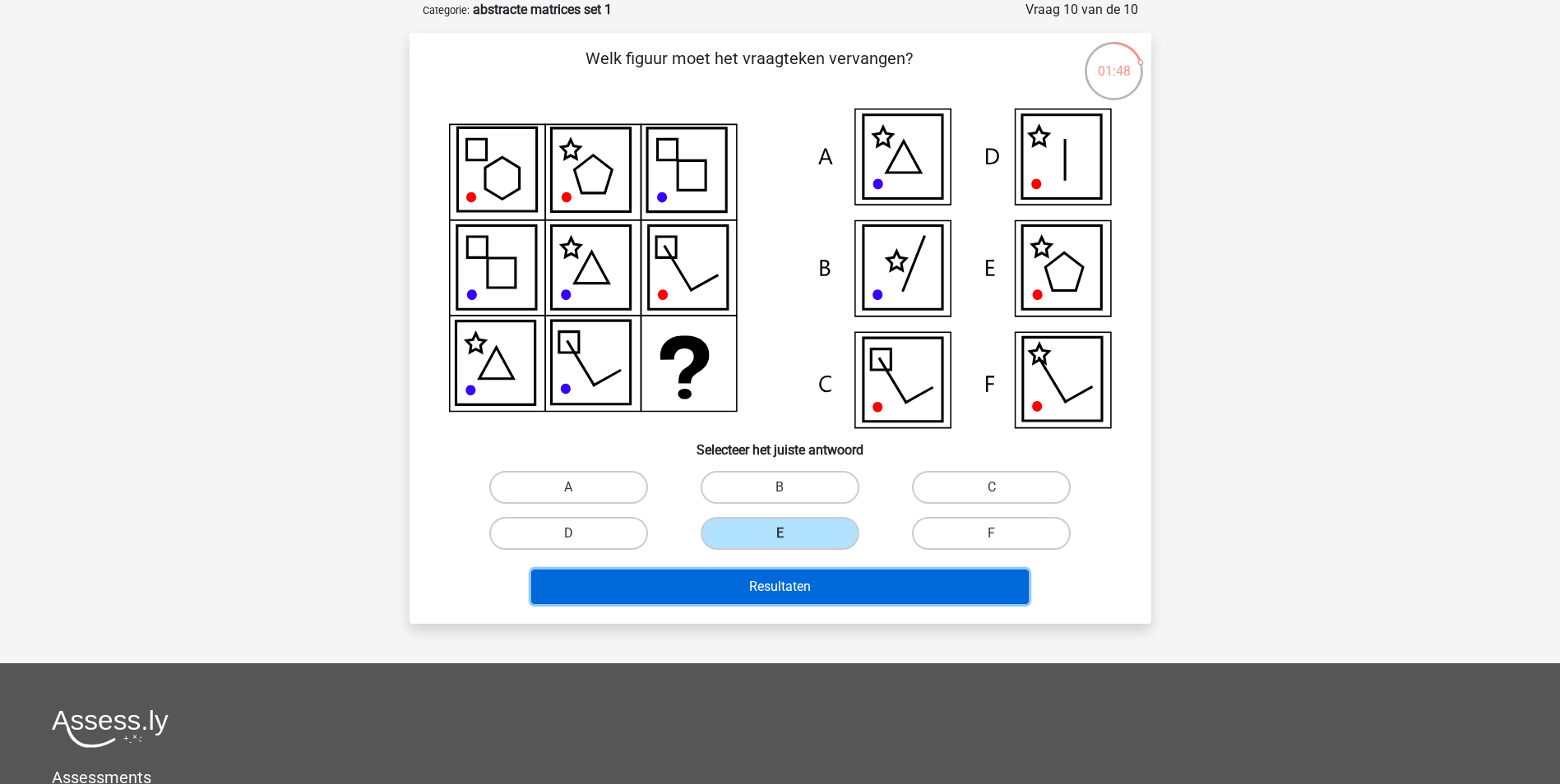
click at [777, 588] on button "Resultaten" at bounding box center [780, 587] width 497 height 35
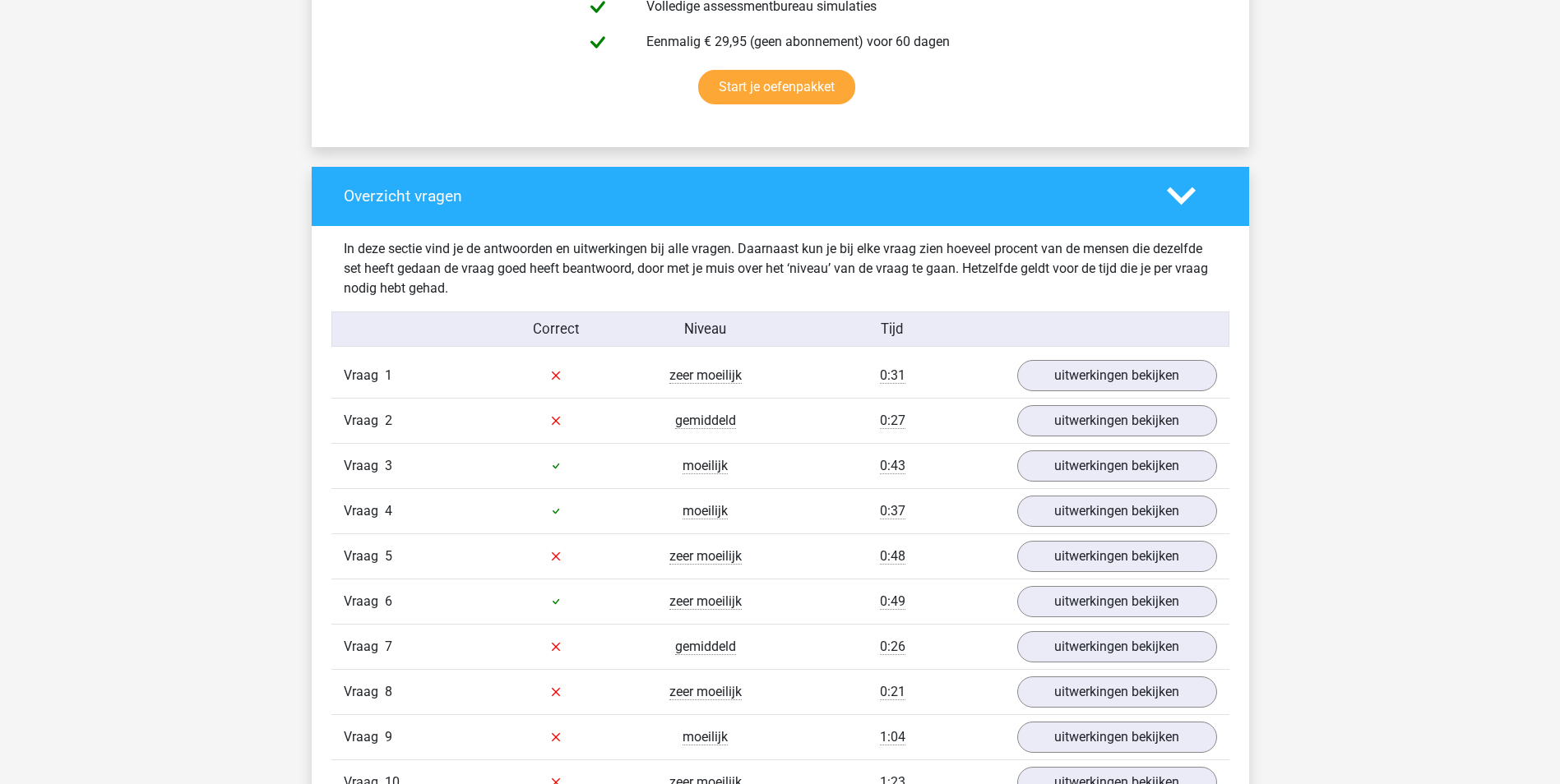
scroll to position [1151, 0]
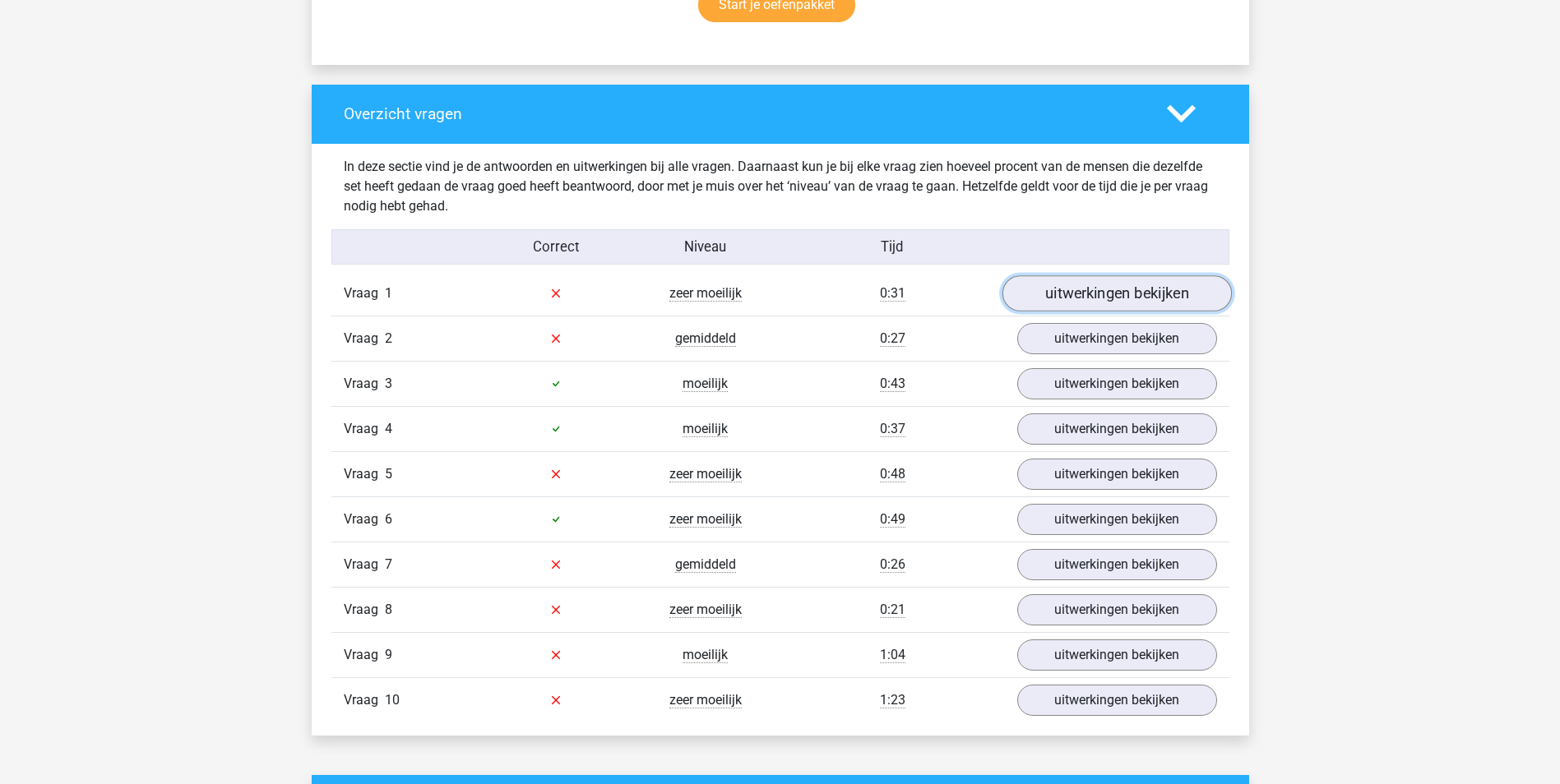
click at [1092, 294] on link "uitwerkingen bekijken" at bounding box center [1116, 293] width 229 height 36
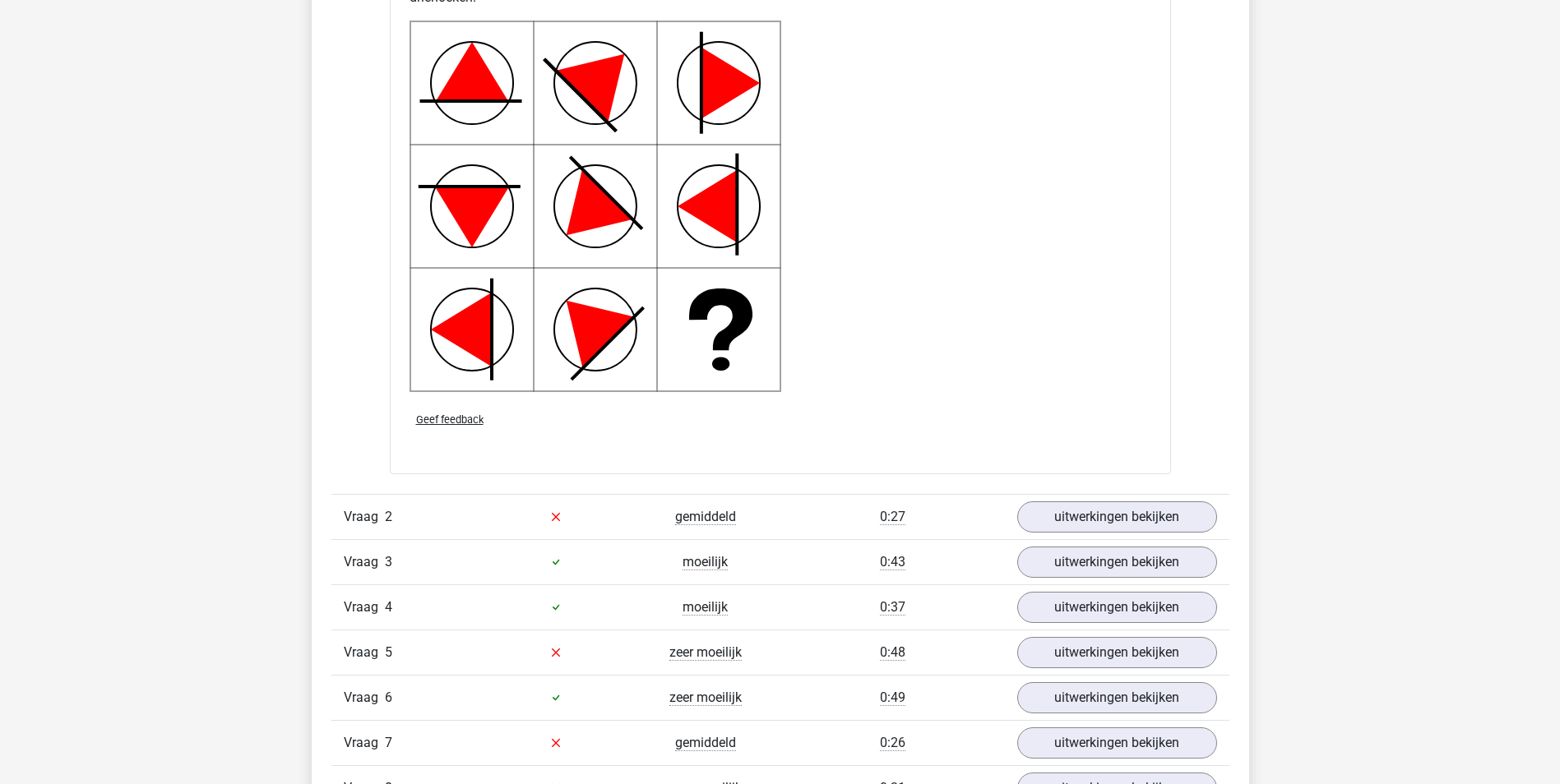
scroll to position [2220, 0]
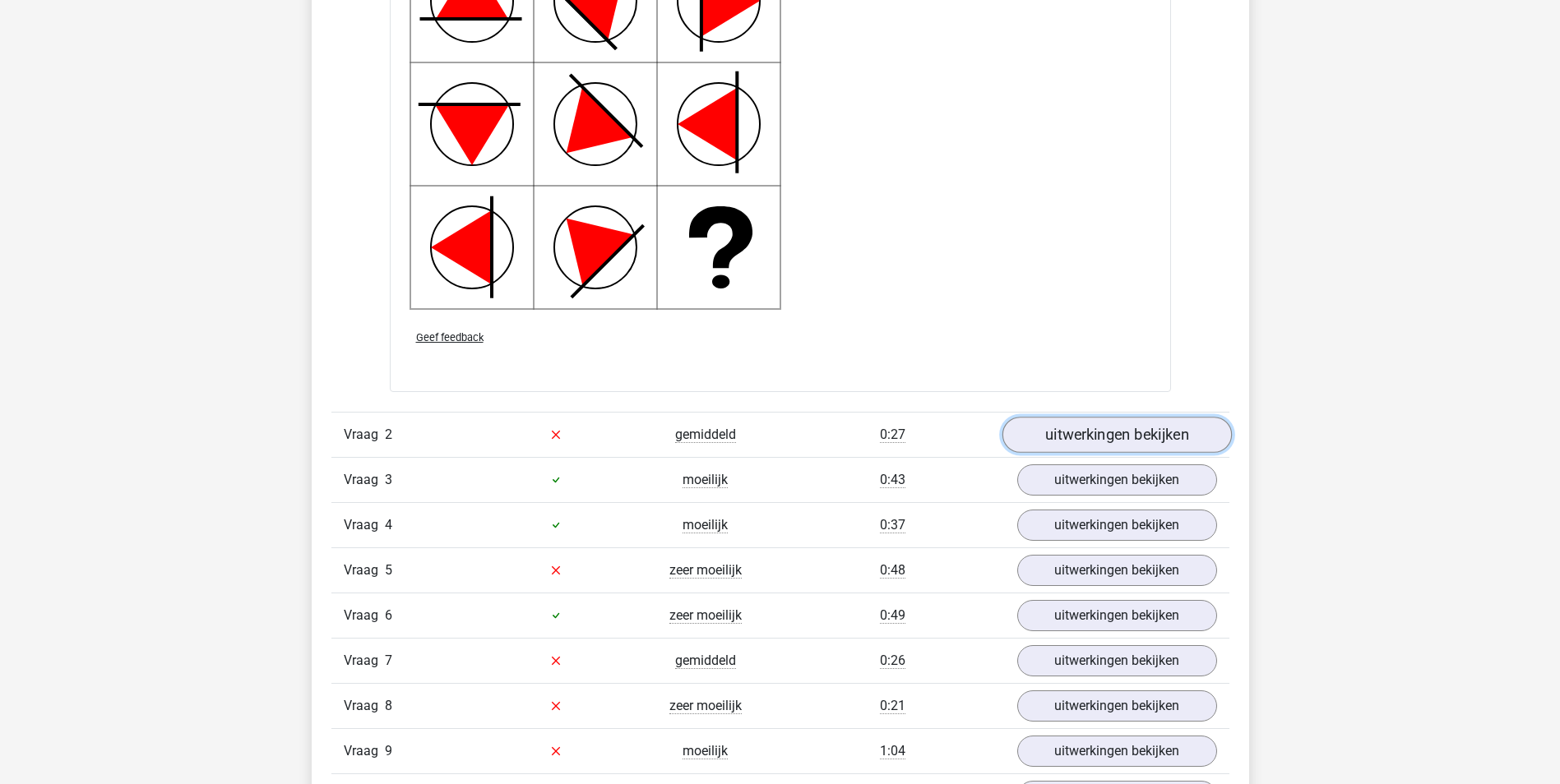
click at [1091, 432] on link "uitwerkingen bekijken" at bounding box center [1116, 434] width 229 height 36
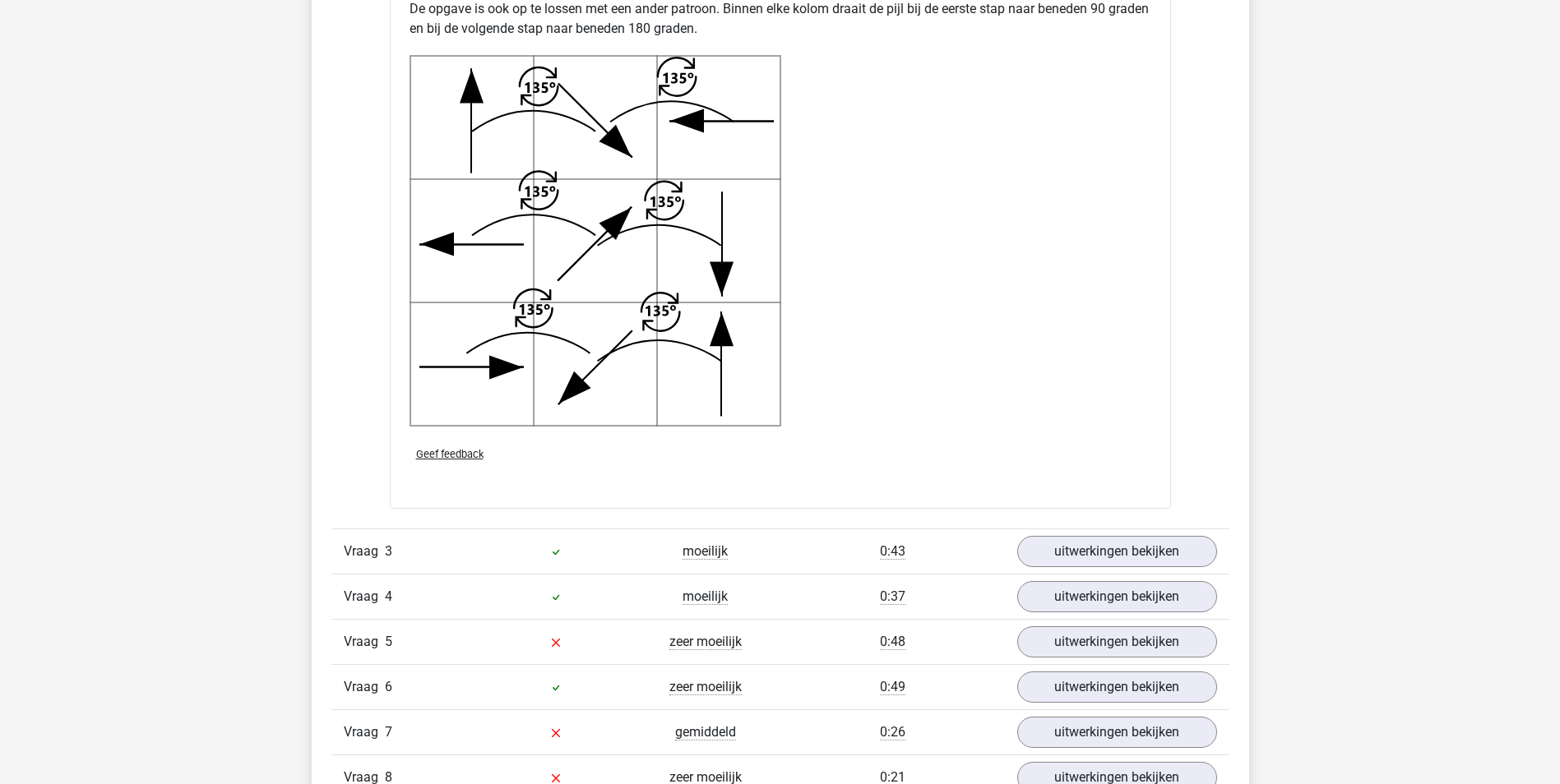
scroll to position [3370, 0]
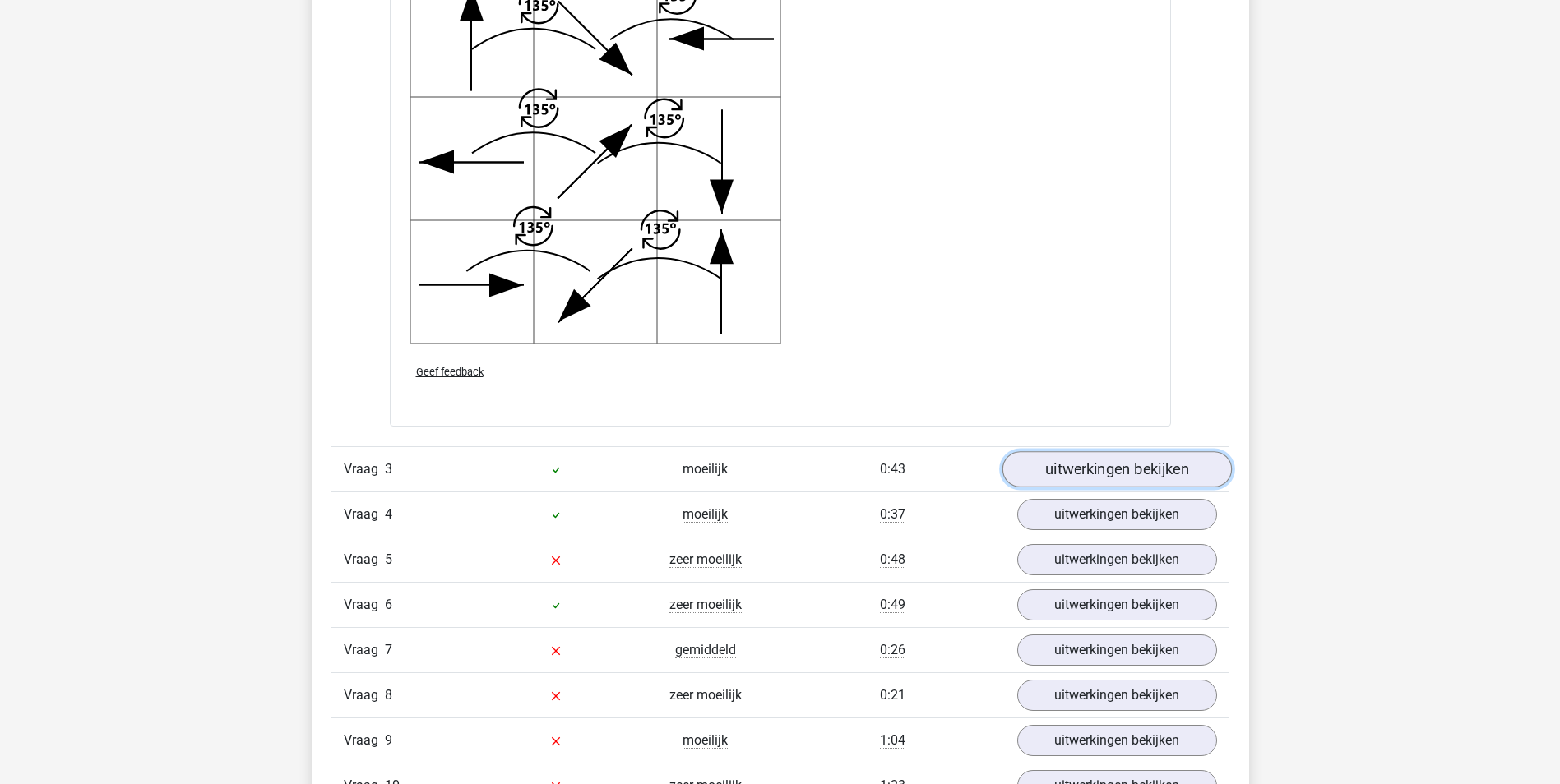
click at [1078, 470] on link "uitwerkingen bekijken" at bounding box center [1116, 469] width 229 height 36
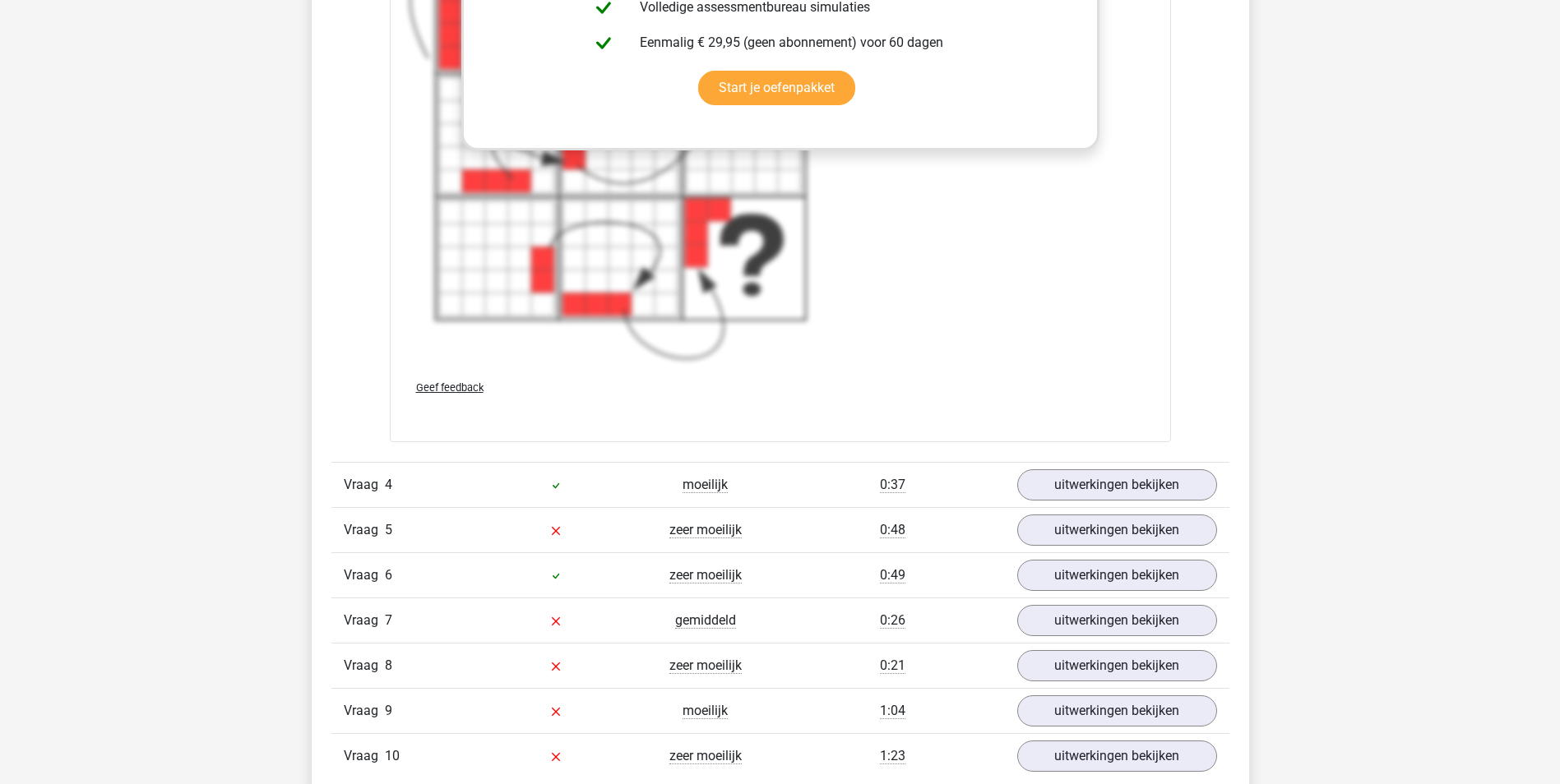
scroll to position [4768, 0]
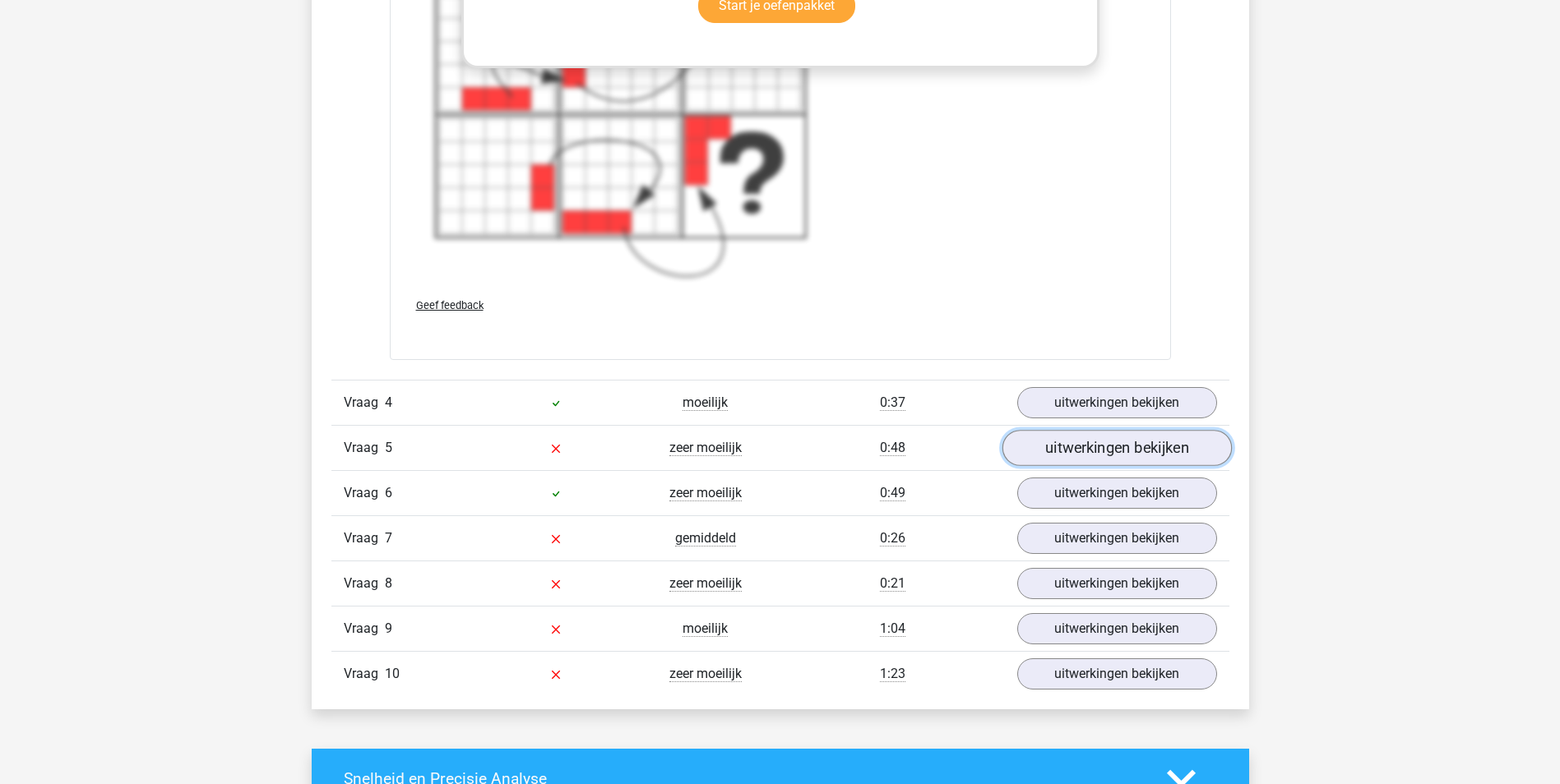
click at [1089, 449] on link "uitwerkingen bekijken" at bounding box center [1116, 448] width 229 height 36
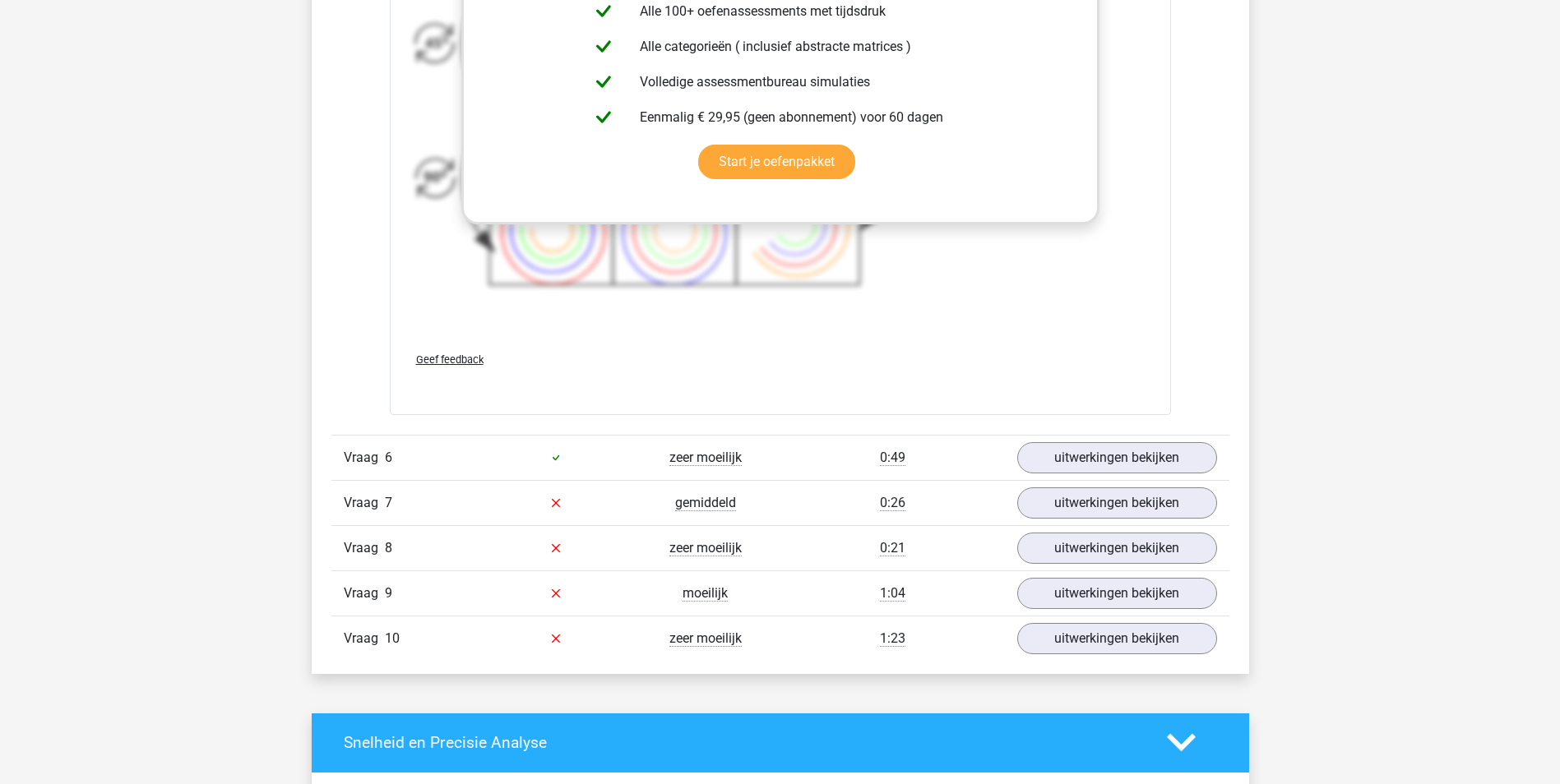
scroll to position [6083, 0]
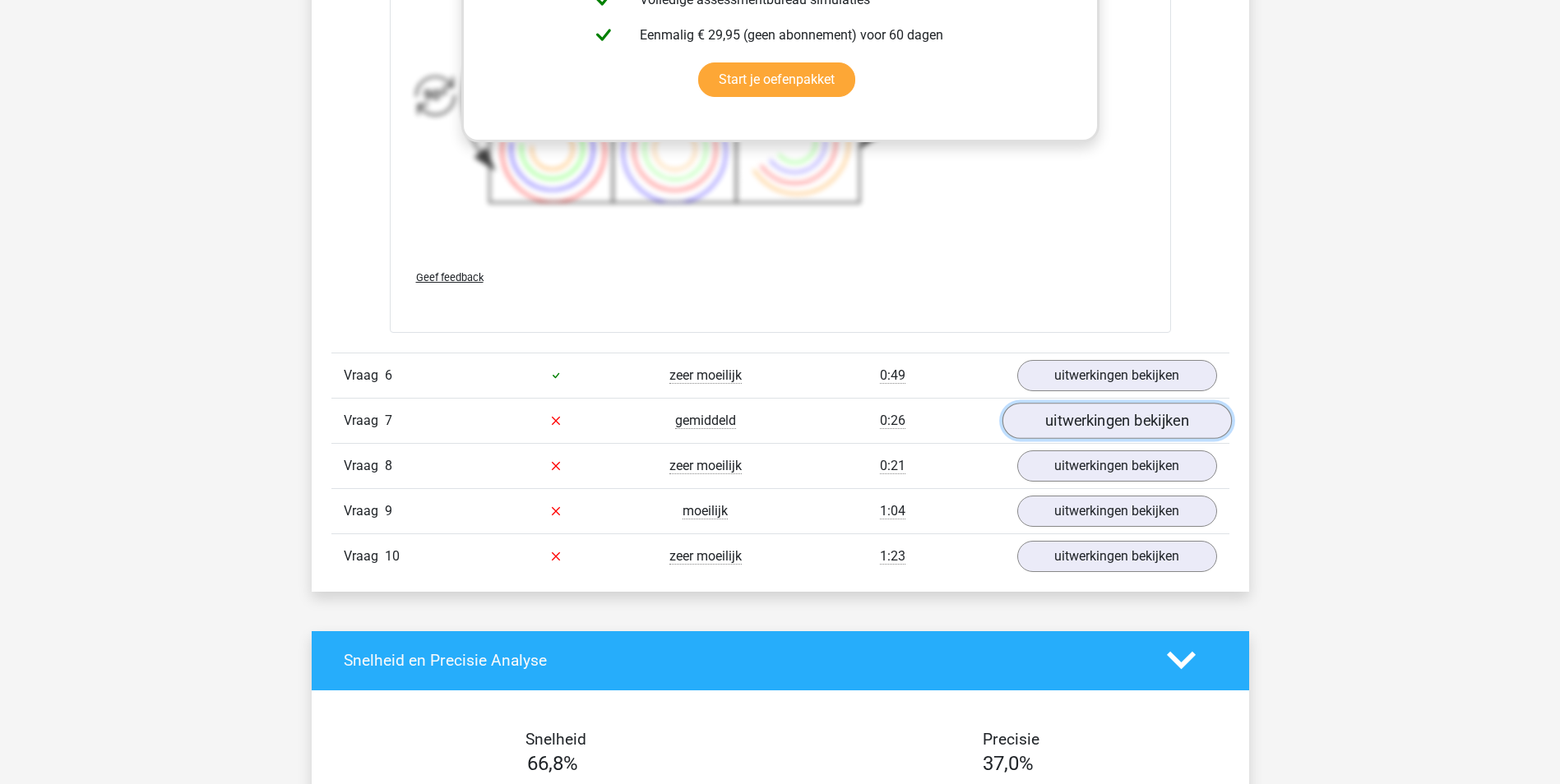
click at [1087, 422] on link "uitwerkingen bekijken" at bounding box center [1116, 420] width 229 height 36
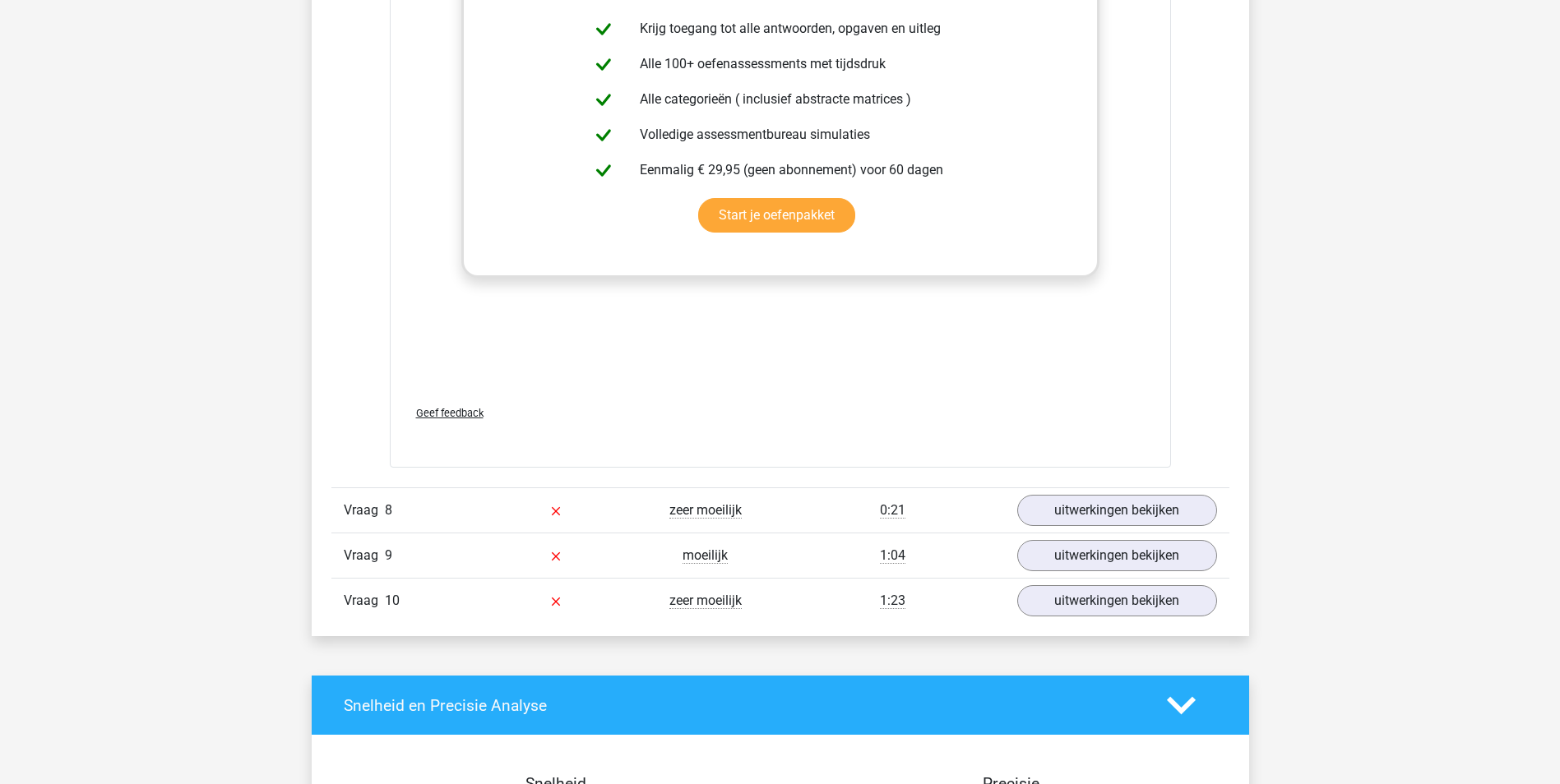
scroll to position [7316, 0]
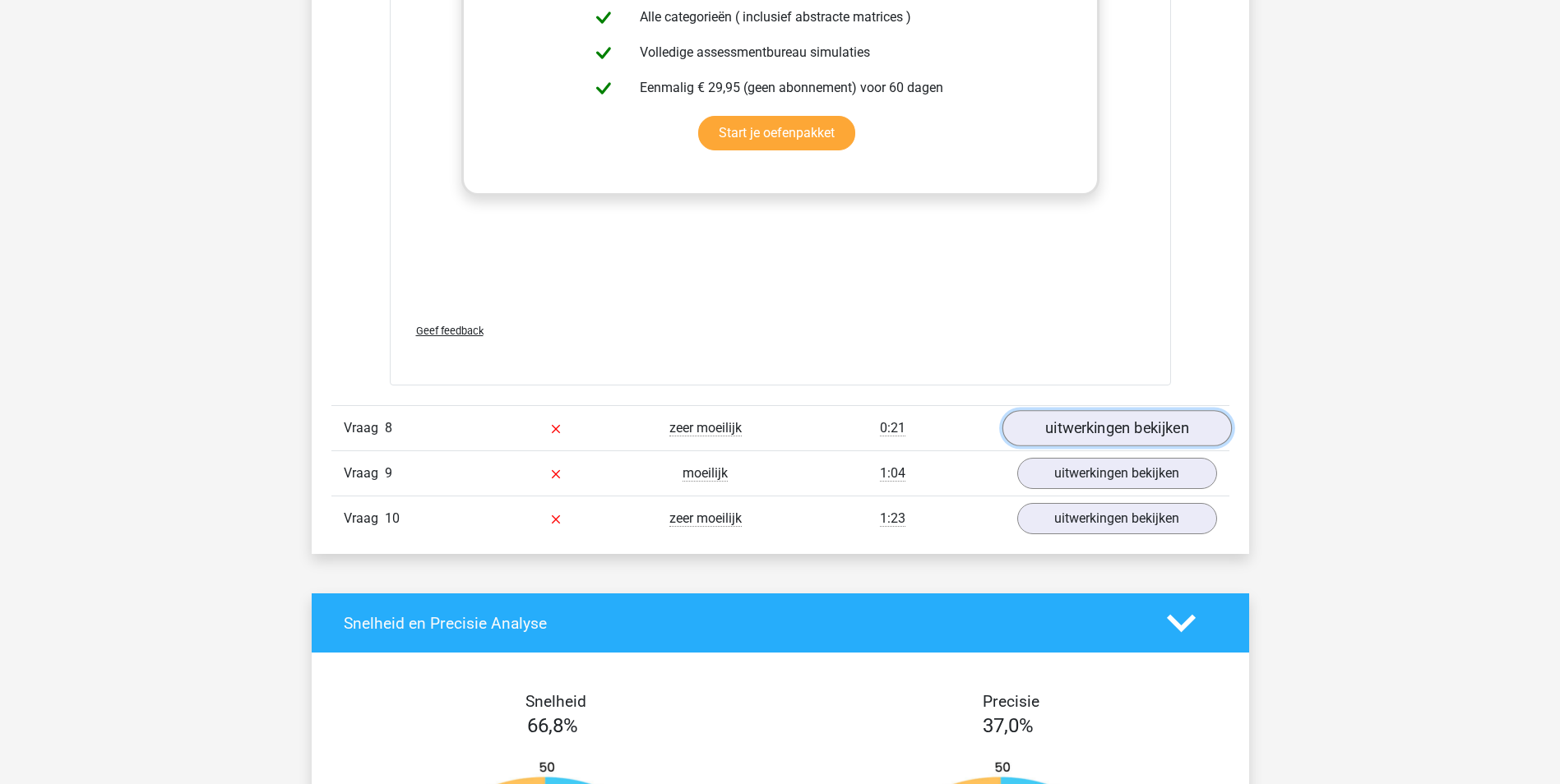
click at [1051, 434] on link "uitwerkingen bekijken" at bounding box center [1116, 428] width 229 height 36
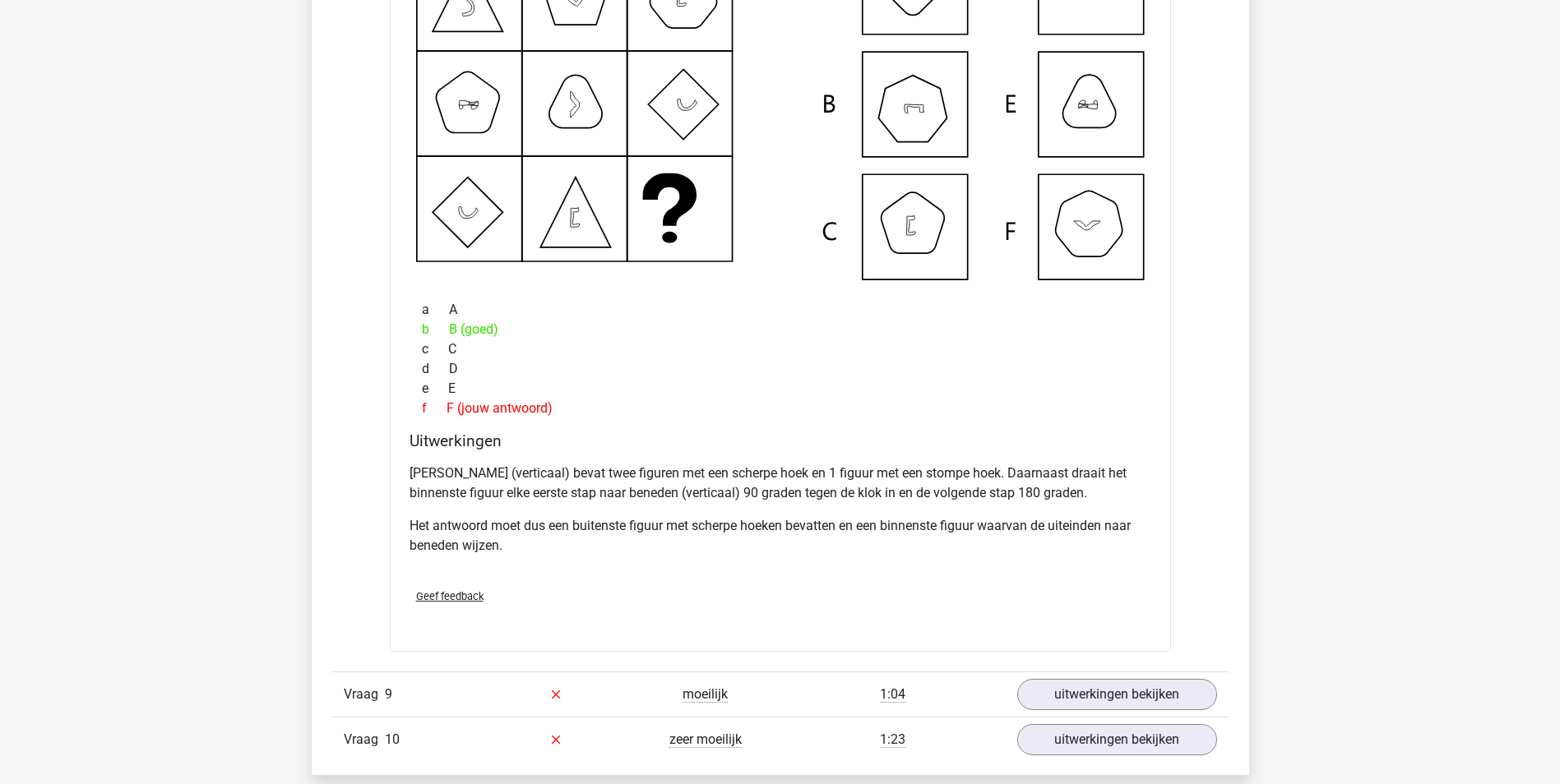
scroll to position [8056, 0]
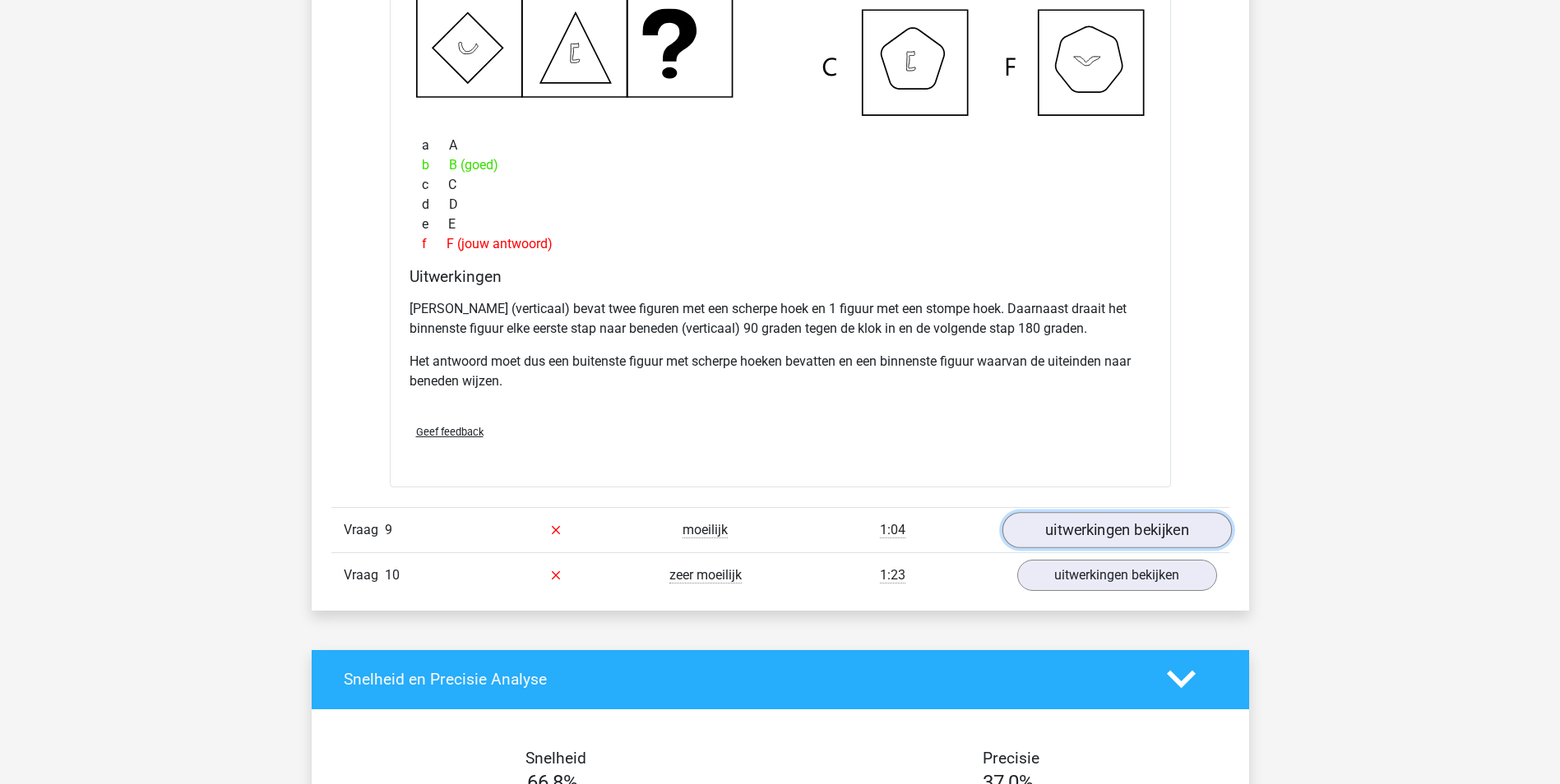
click at [1094, 529] on link "uitwerkingen bekijken" at bounding box center [1116, 530] width 229 height 36
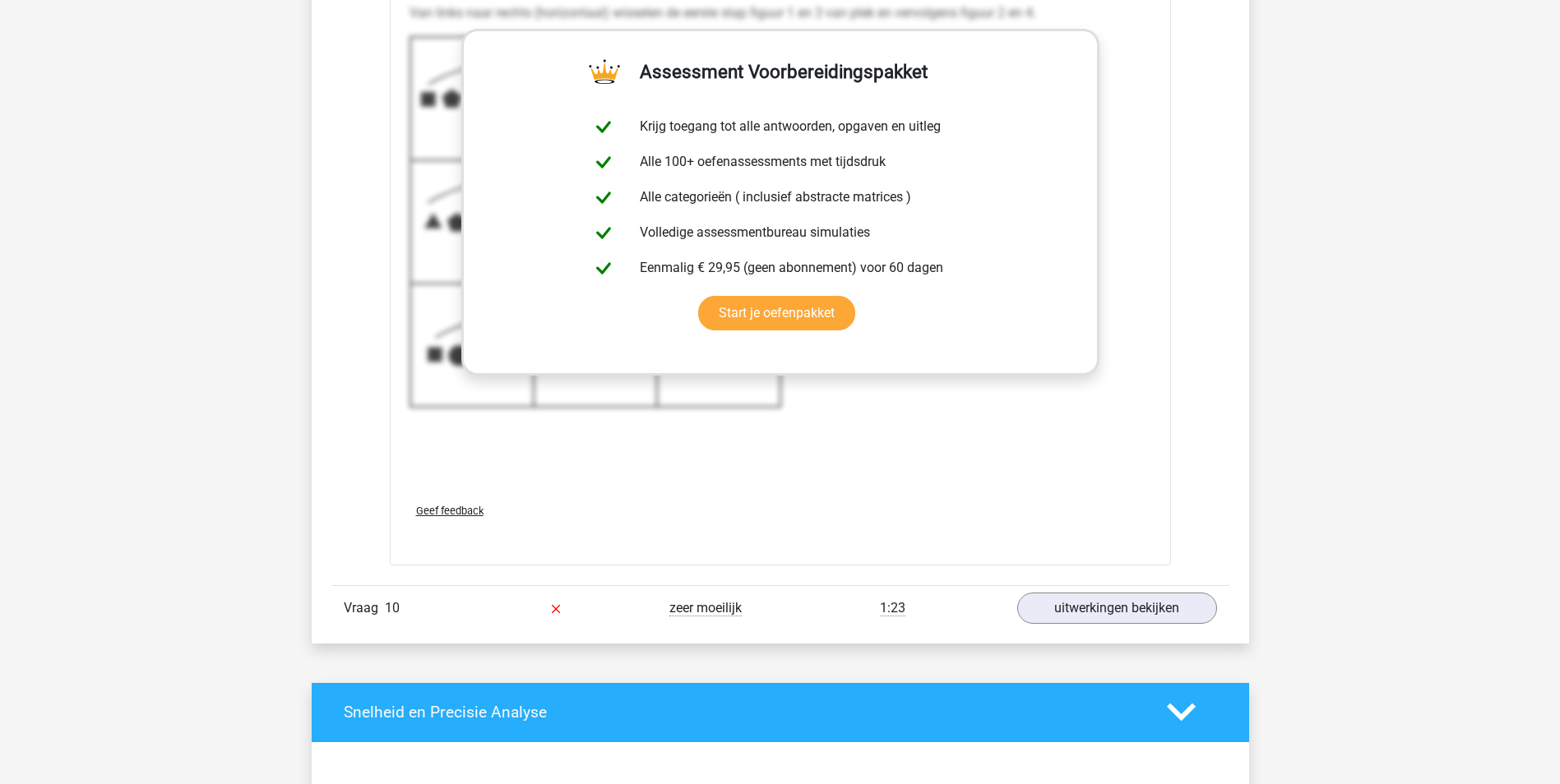
scroll to position [9371, 0]
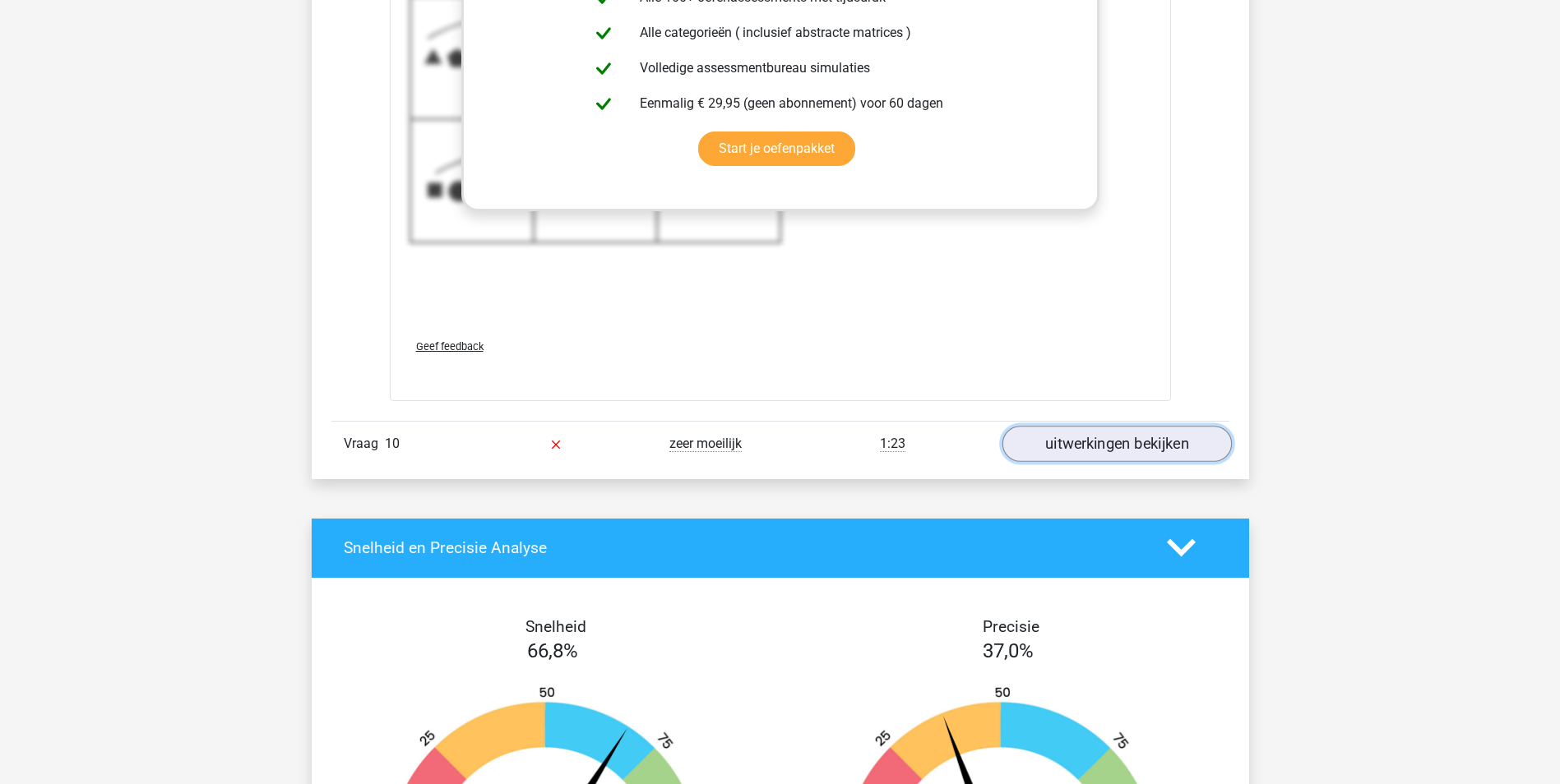
click at [1102, 442] on link "uitwerkingen bekijken" at bounding box center [1116, 443] width 229 height 36
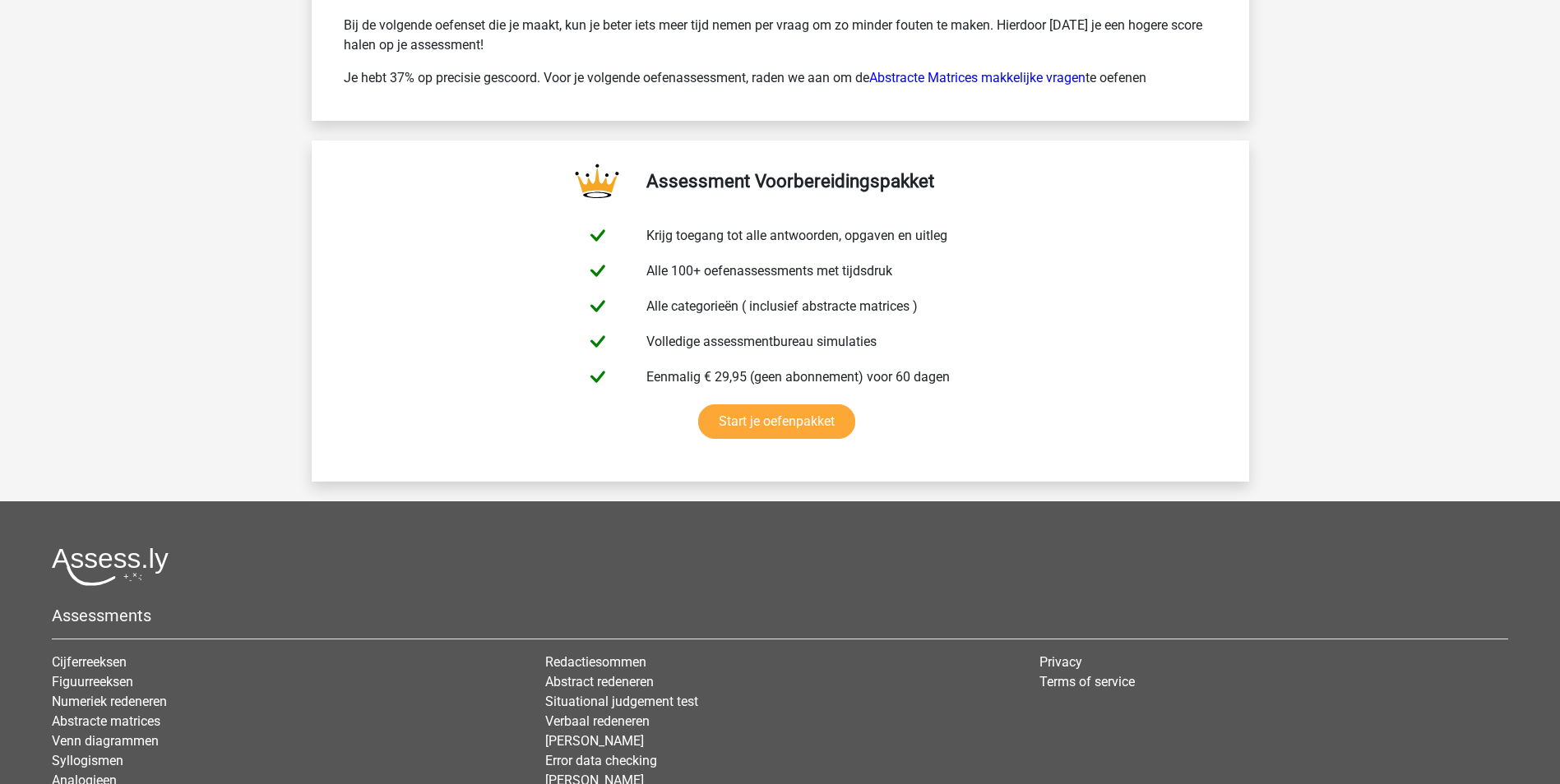
scroll to position [11345, 0]
